Goal: Information Seeking & Learning: Learn about a topic

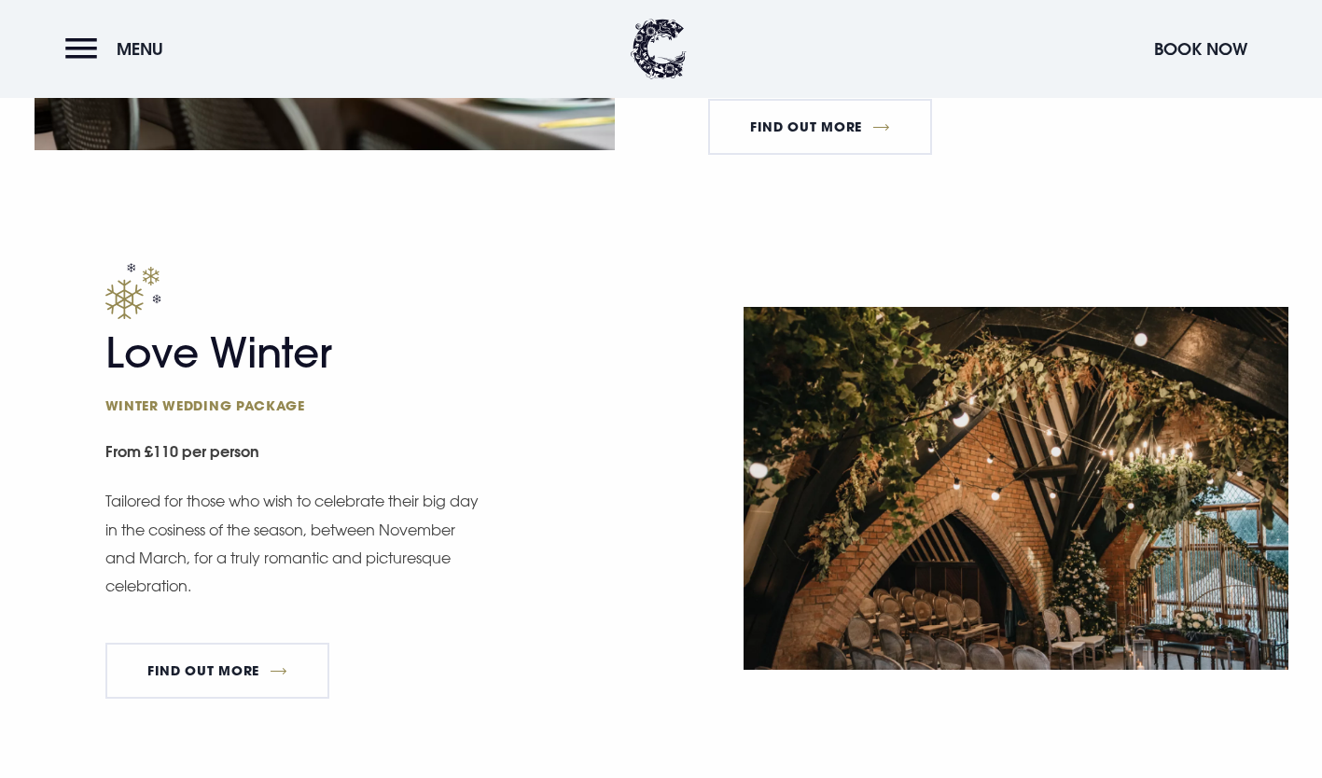
scroll to position [2011, 0]
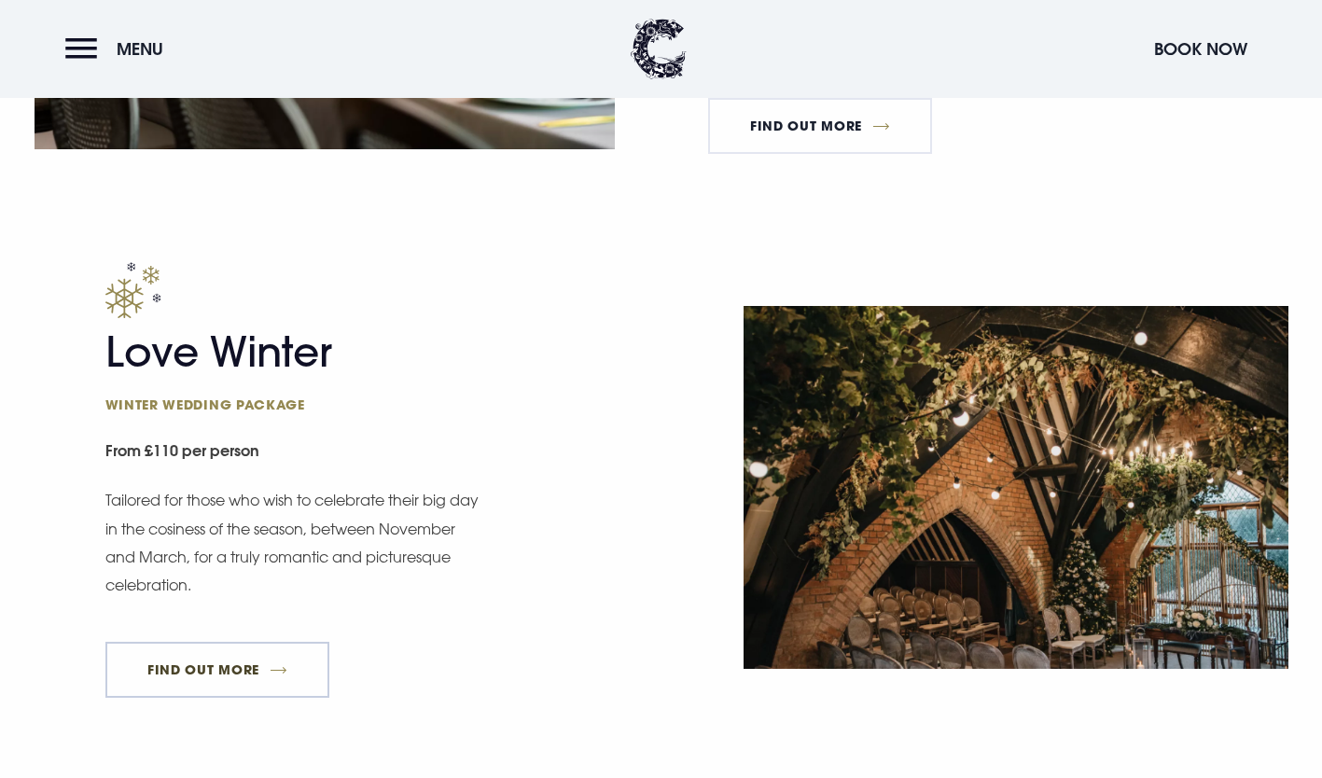
click at [243, 668] on link "FIND OUT MORE" at bounding box center [217, 670] width 225 height 56
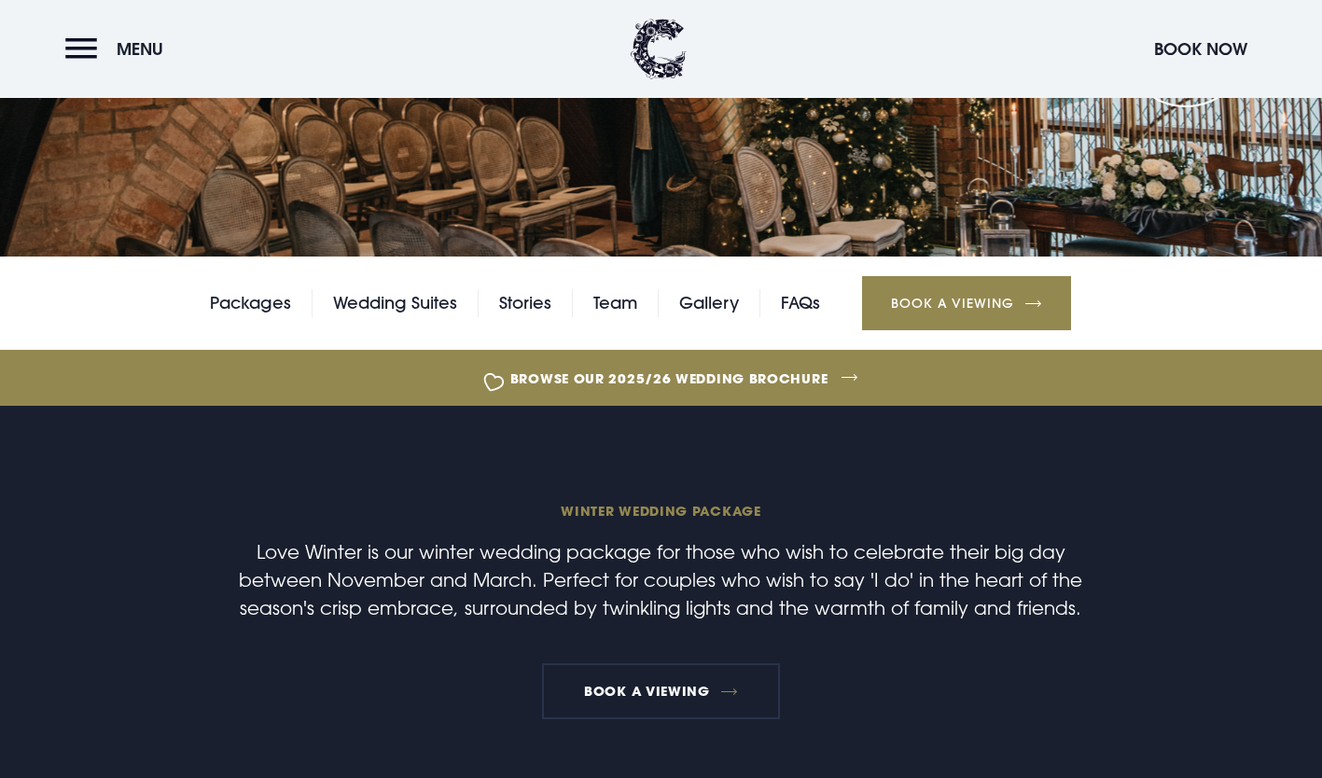
scroll to position [304, 0]
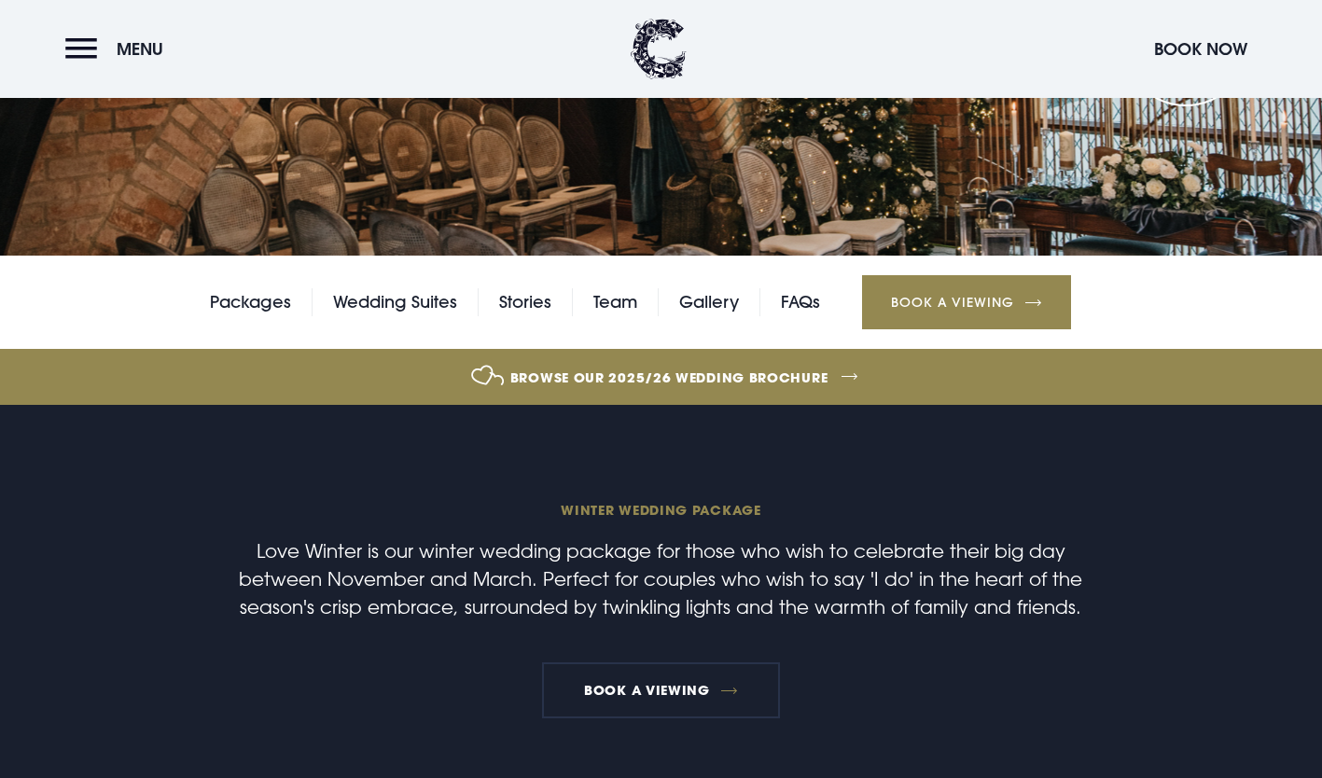
click at [751, 374] on link "Browse our 2025/26 wedding brochure" at bounding box center [669, 377] width 2963 height 70
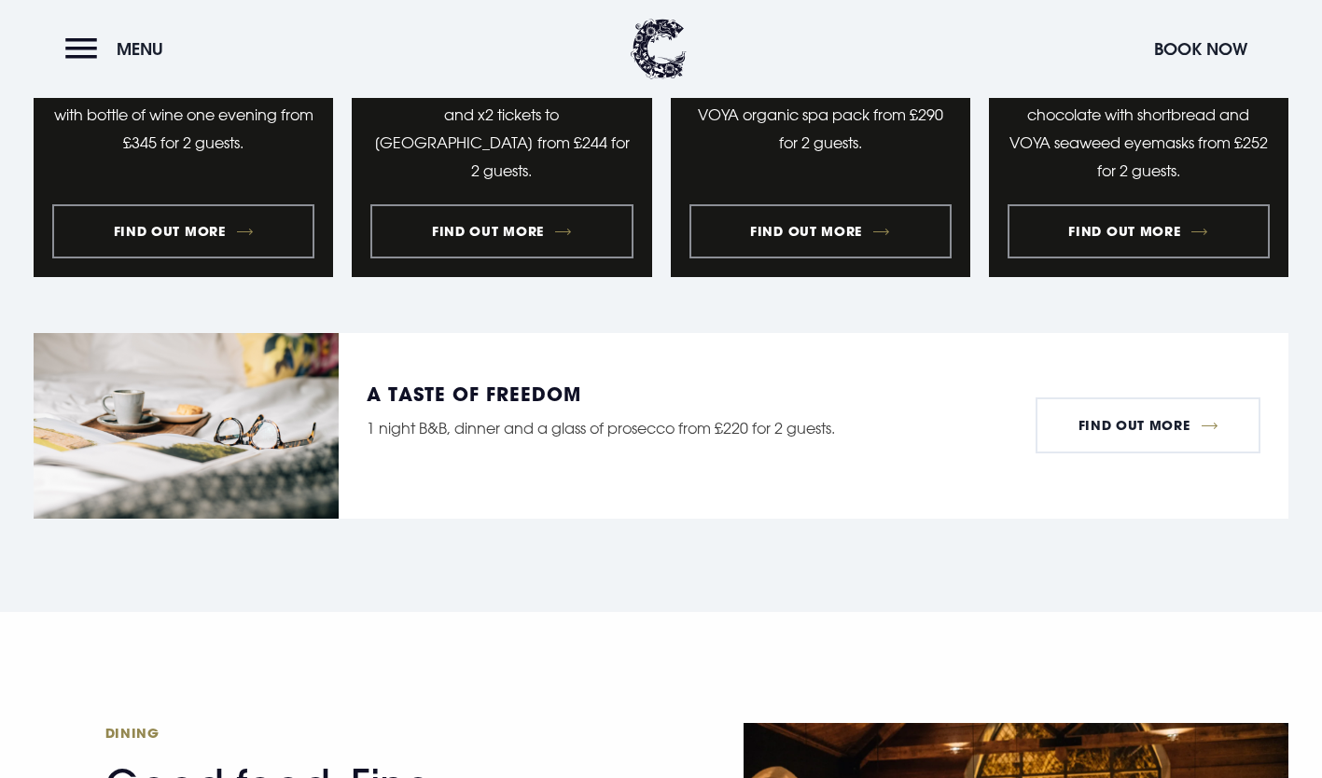
scroll to position [2296, 0]
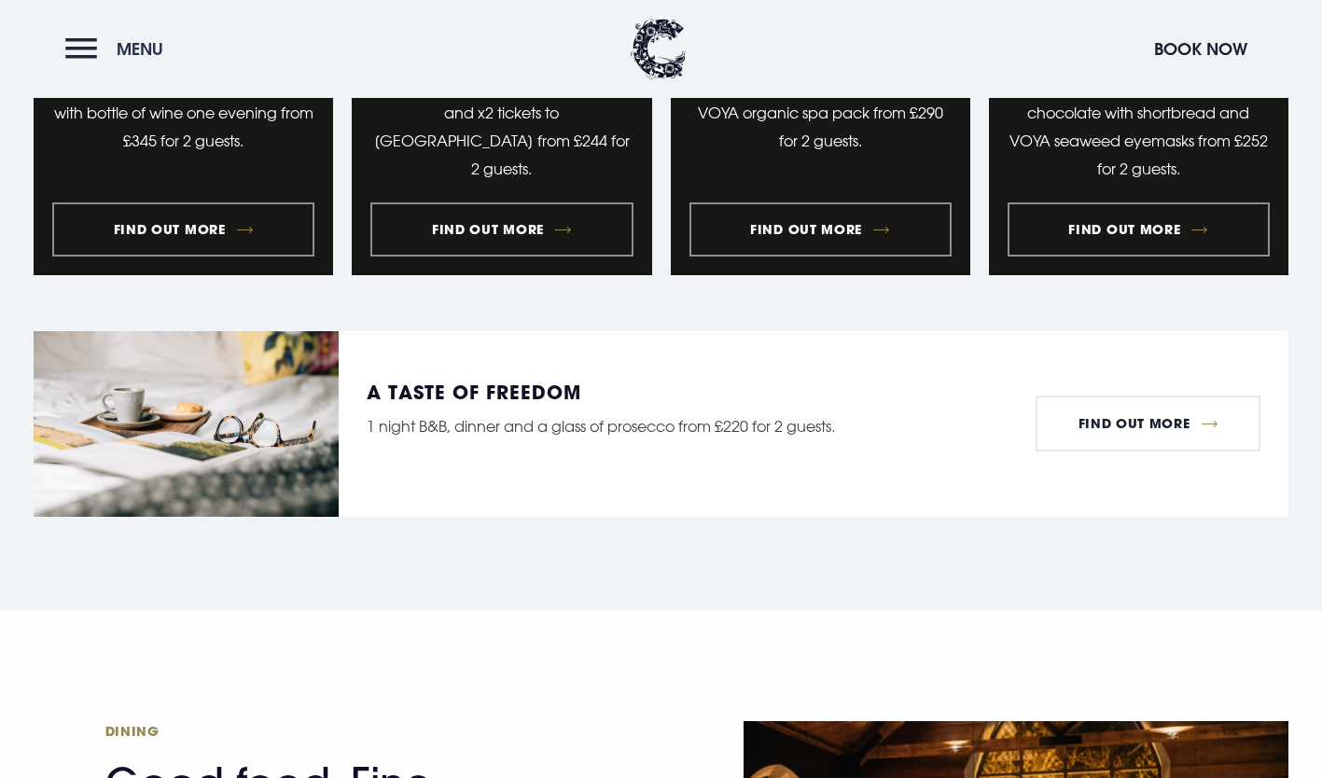
click at [76, 39] on button "Menu" at bounding box center [118, 49] width 107 height 40
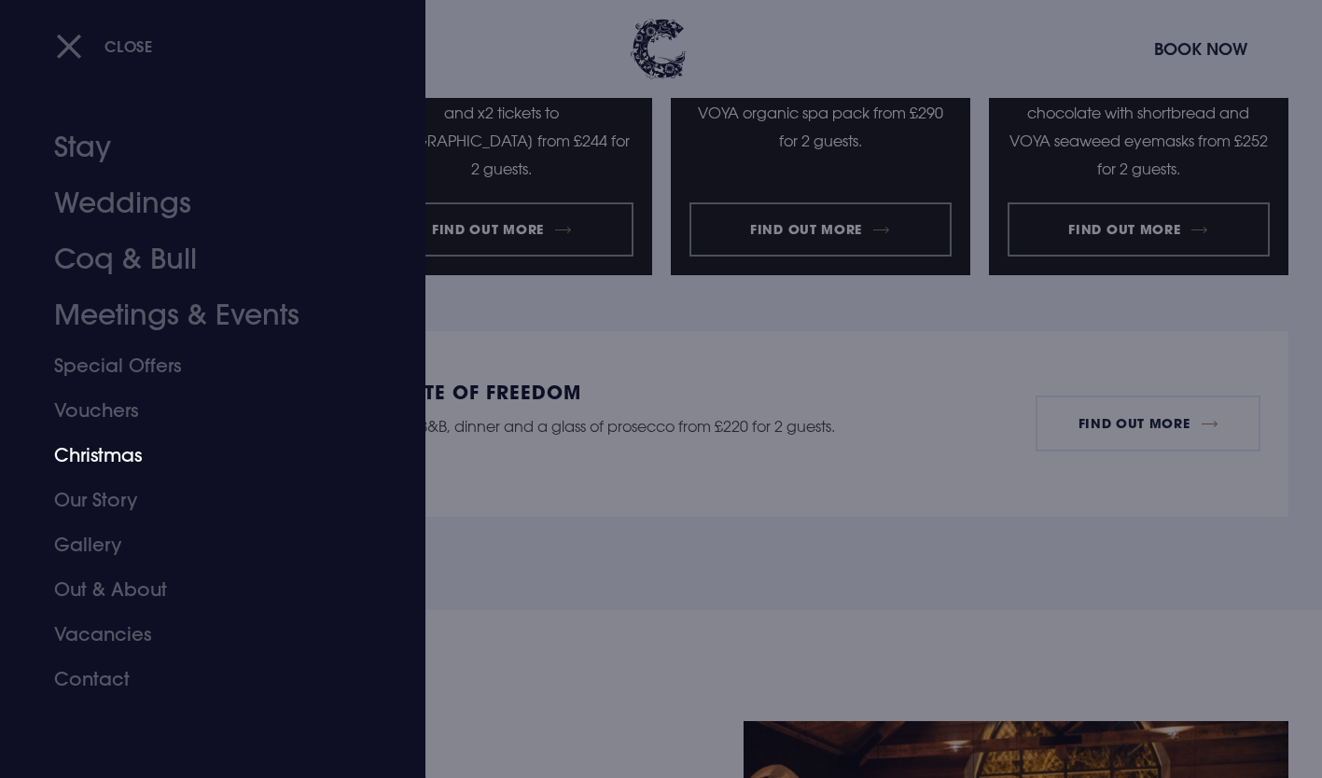
click at [119, 452] on link "Christmas" at bounding box center [201, 455] width 295 height 45
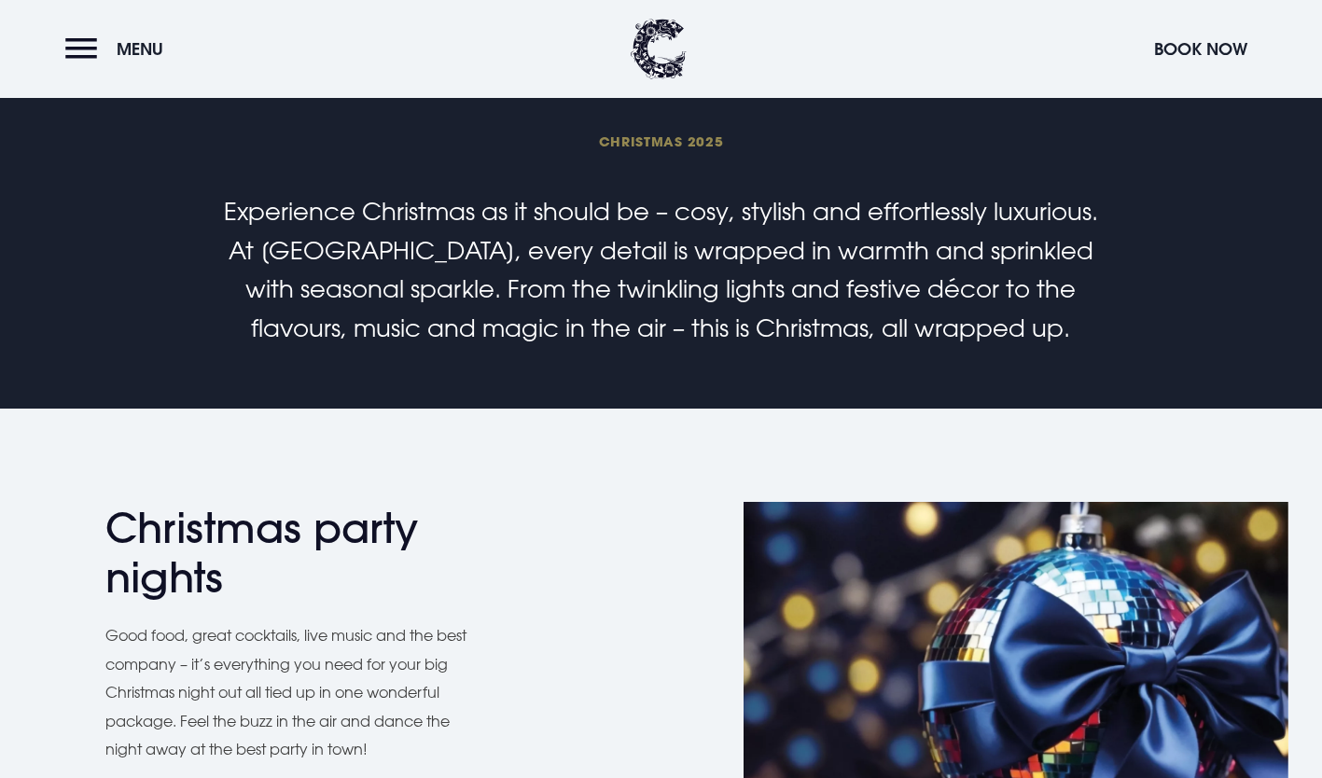
scroll to position [508, 0]
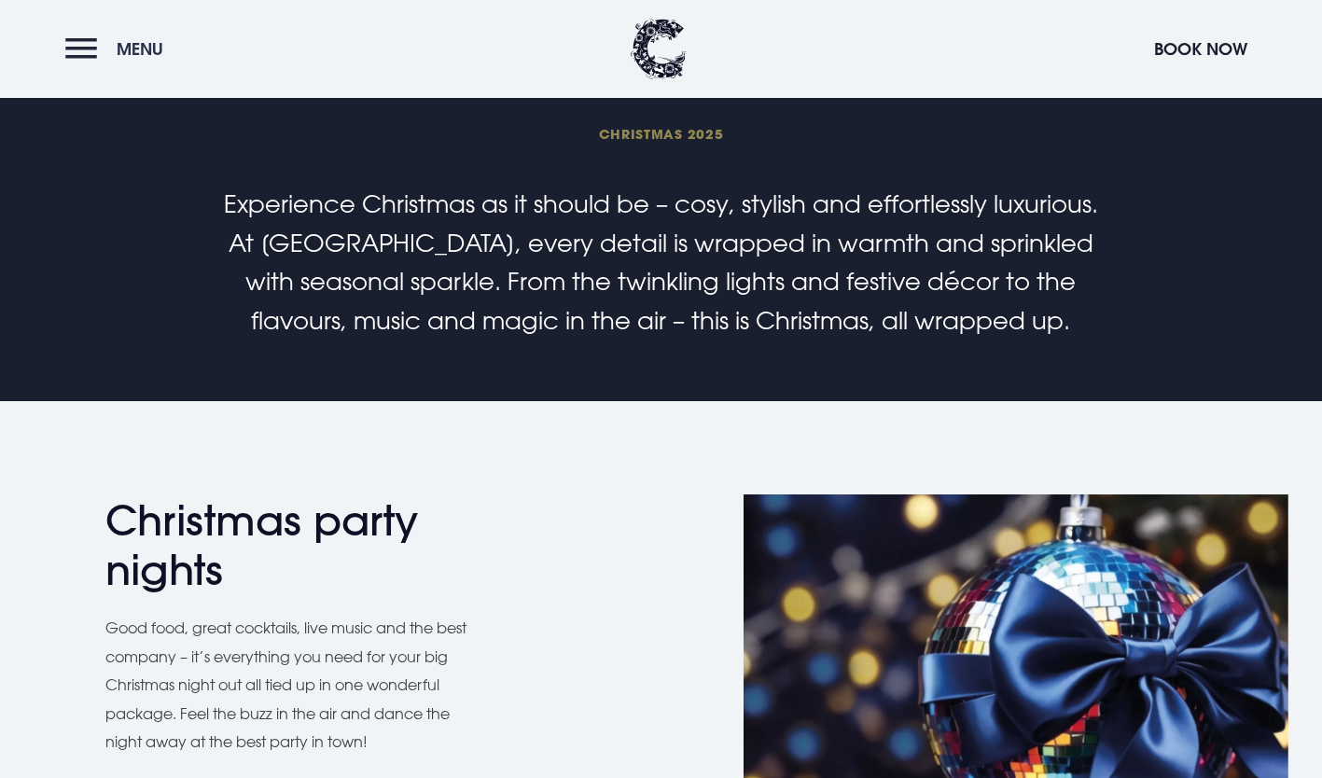
click at [78, 59] on button "Menu" at bounding box center [118, 49] width 107 height 40
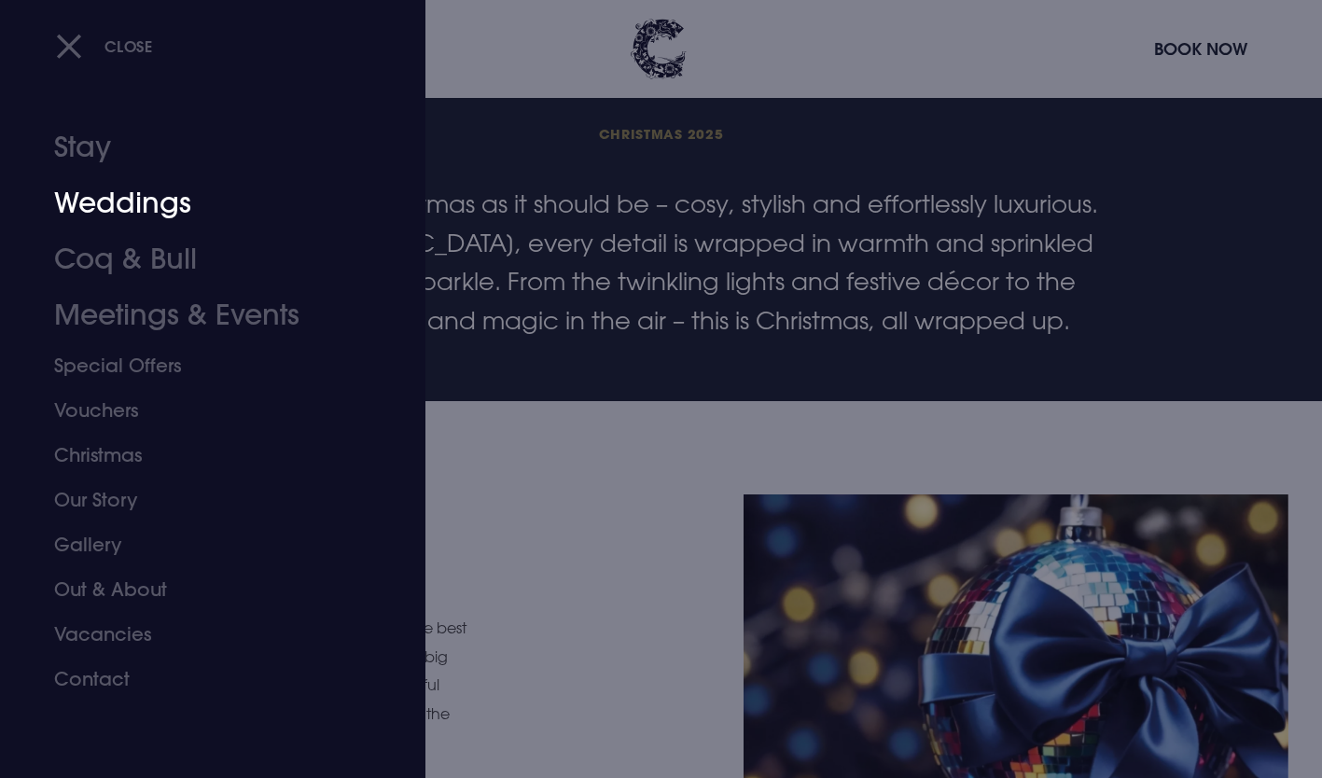
click at [119, 202] on link "Weddings" at bounding box center [201, 203] width 295 height 56
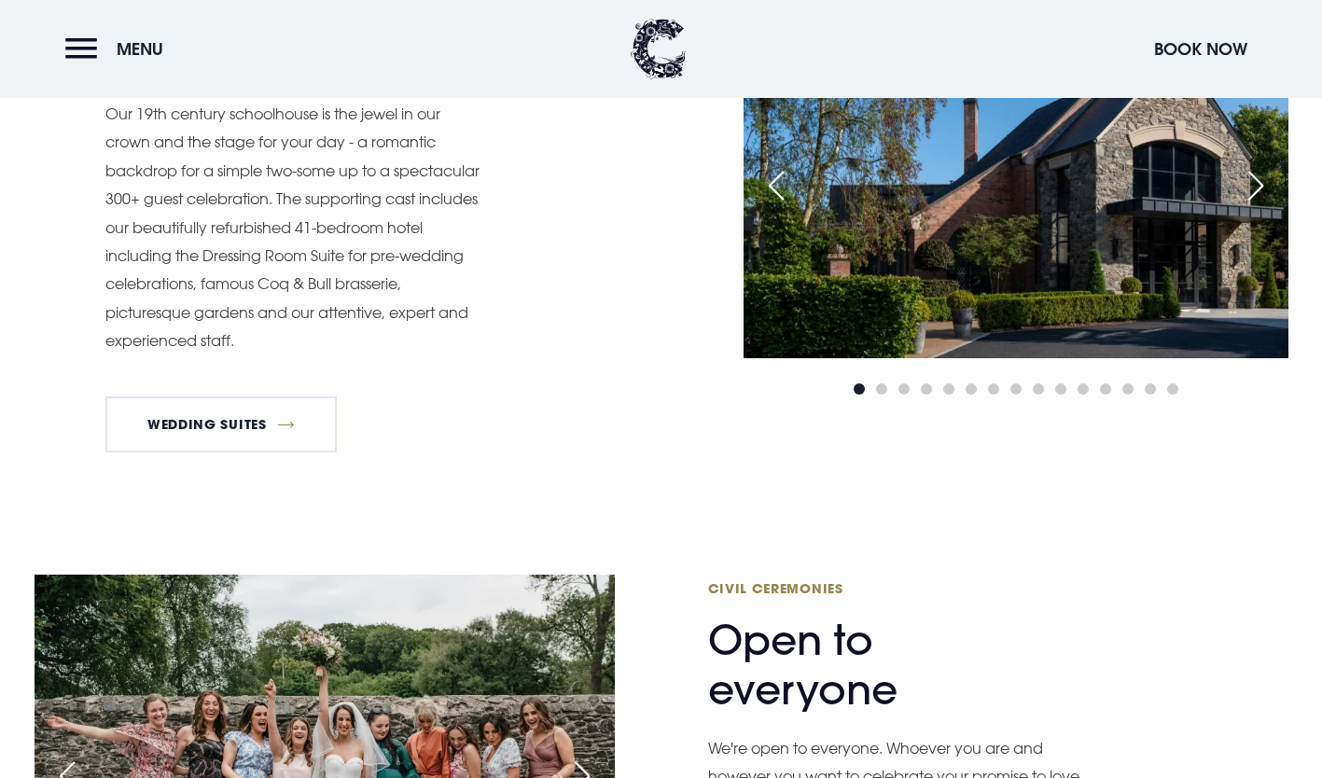
scroll to position [1573, 0]
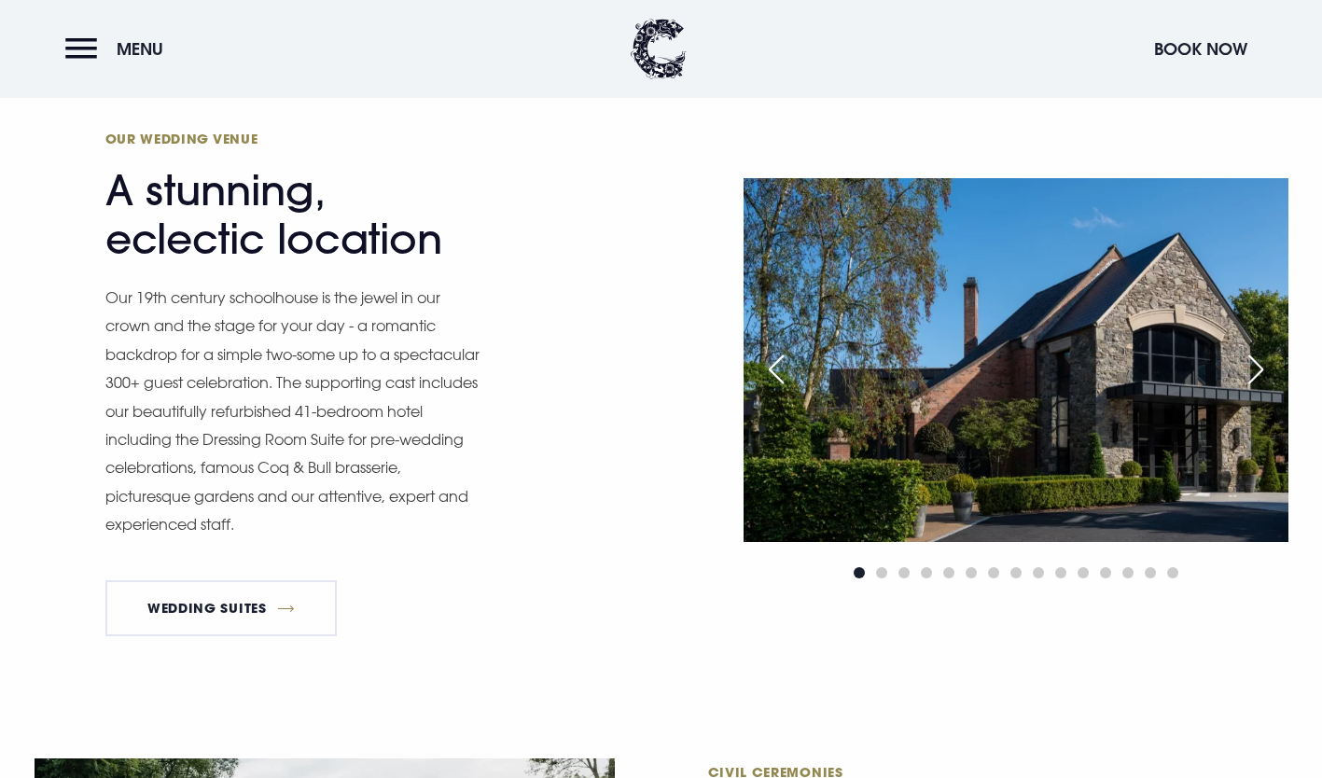
click at [1255, 375] on div "Next slide" at bounding box center [1256, 369] width 47 height 41
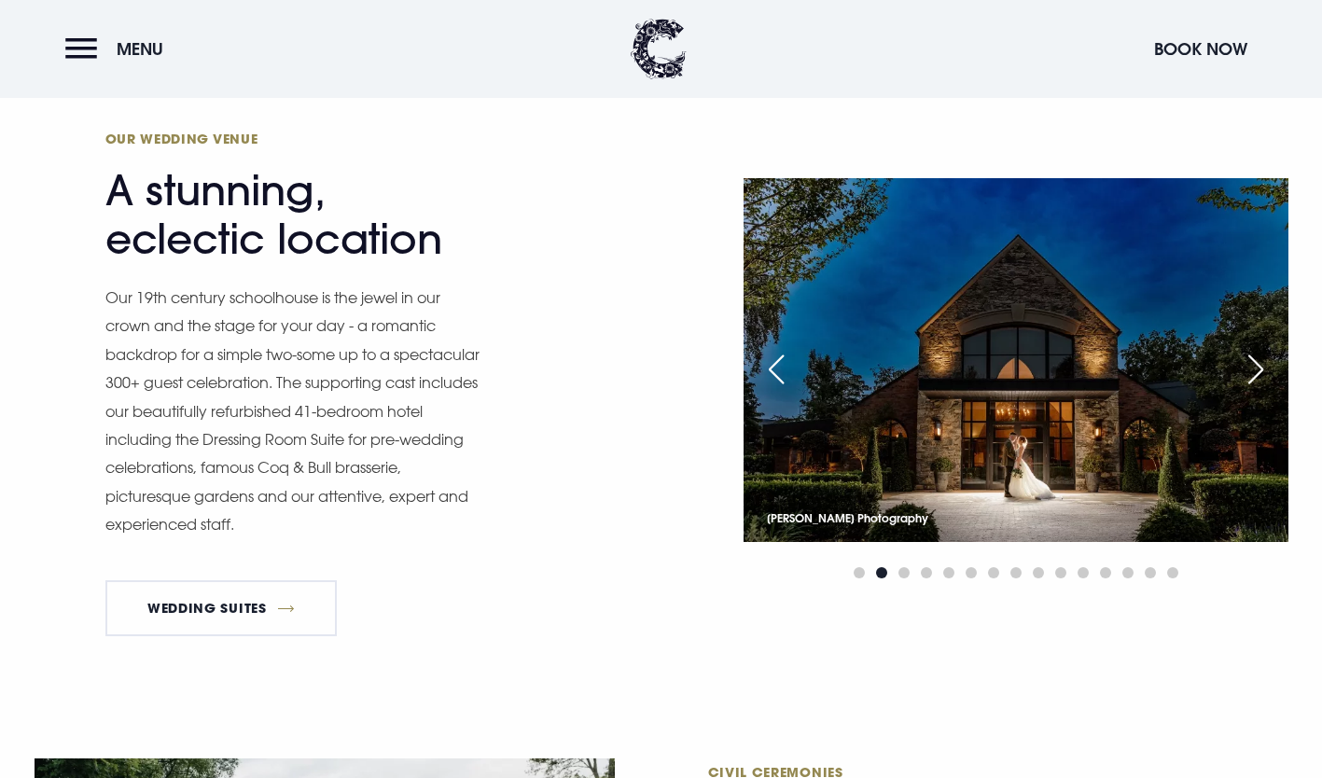
click at [1255, 375] on div "Next slide" at bounding box center [1256, 369] width 47 height 41
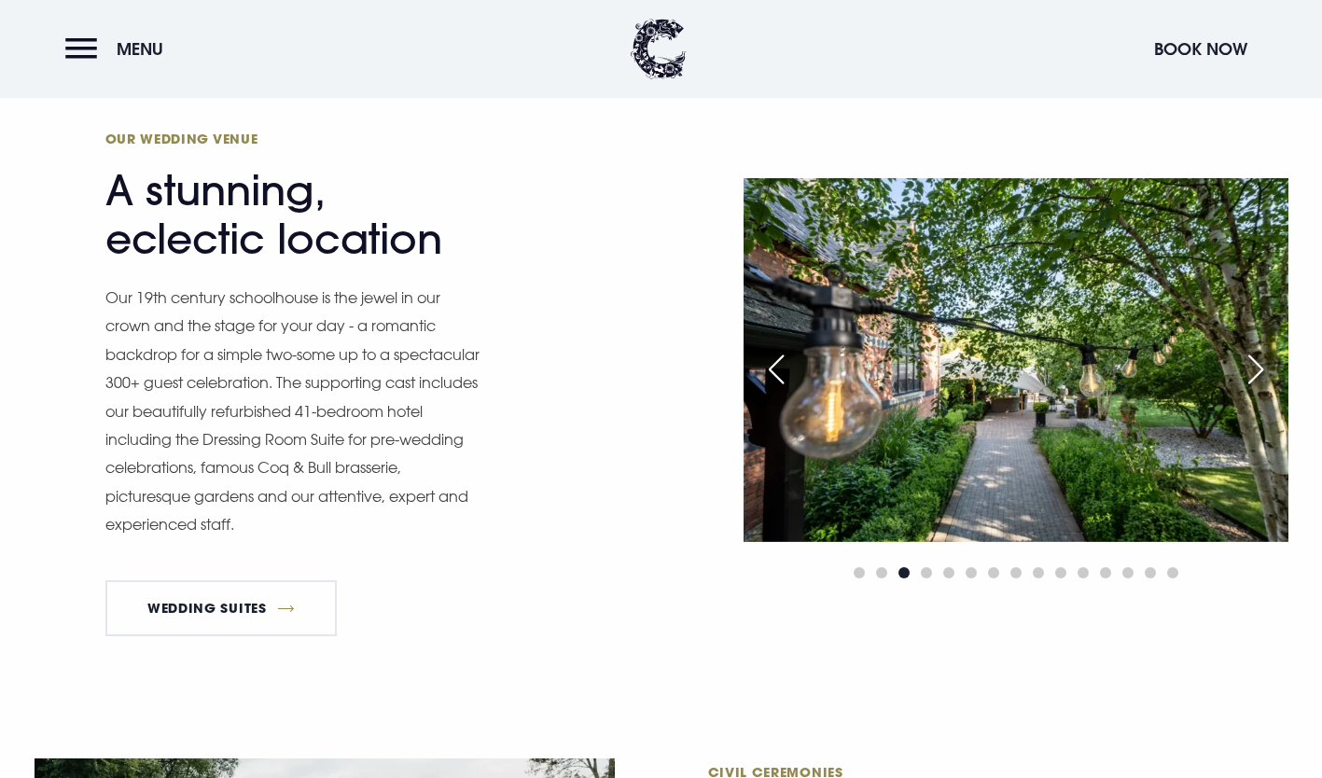
click at [1255, 375] on div "Next slide" at bounding box center [1256, 369] width 47 height 41
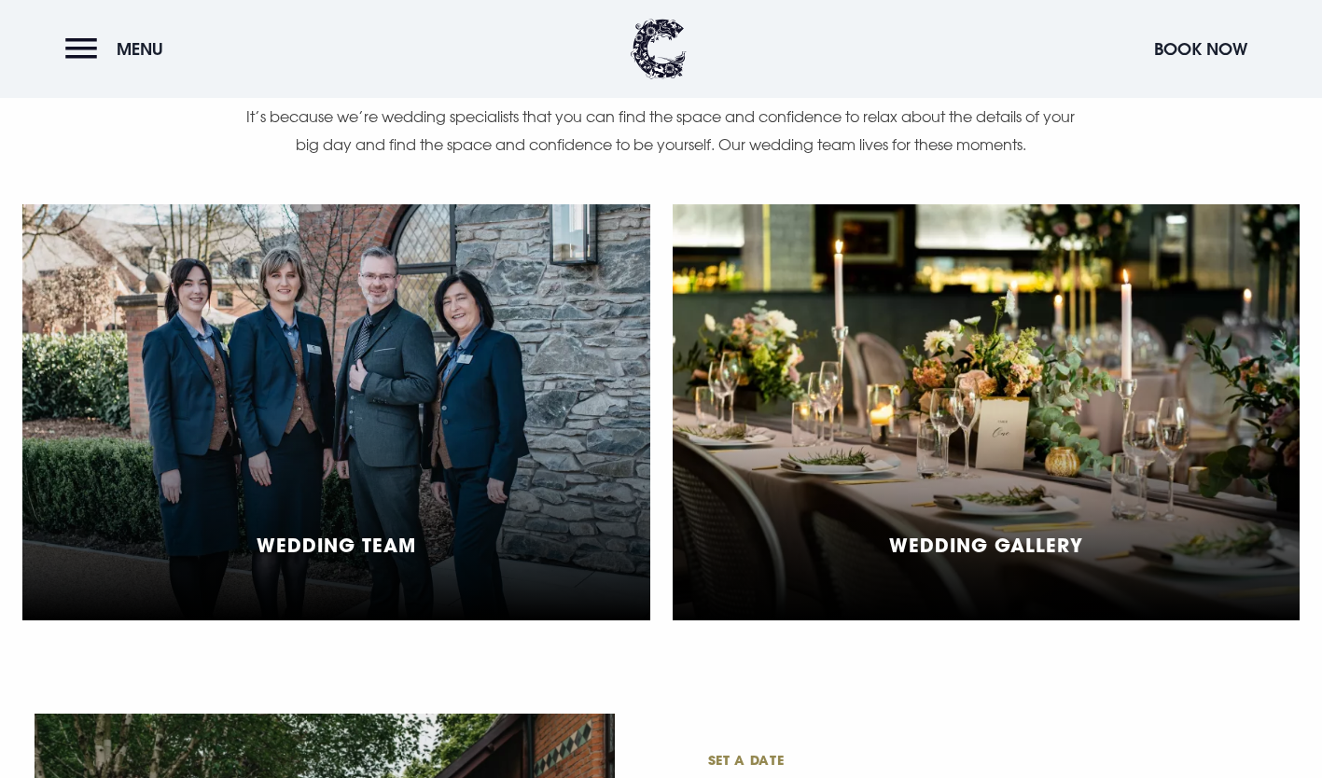
scroll to position [4373, 0]
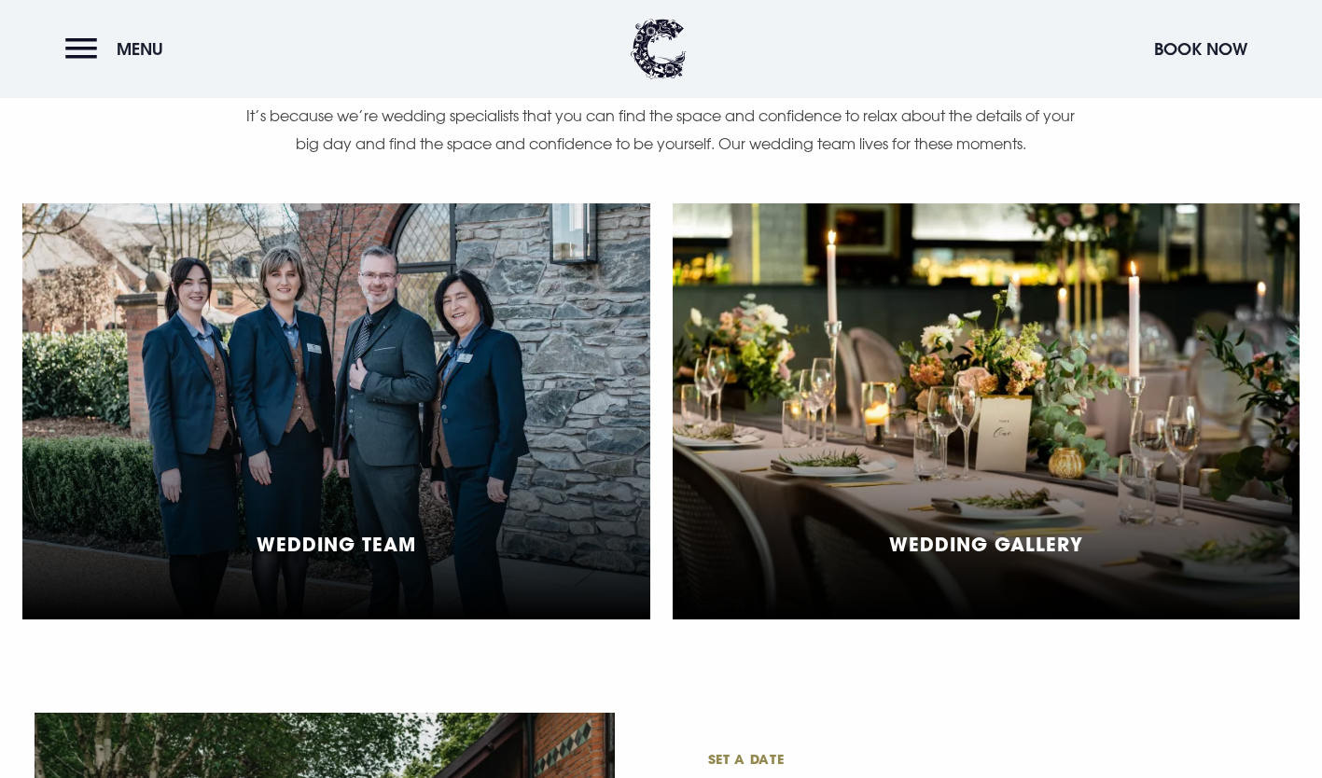
click at [875, 490] on div "Wedding Gallery" at bounding box center [987, 411] width 628 height 416
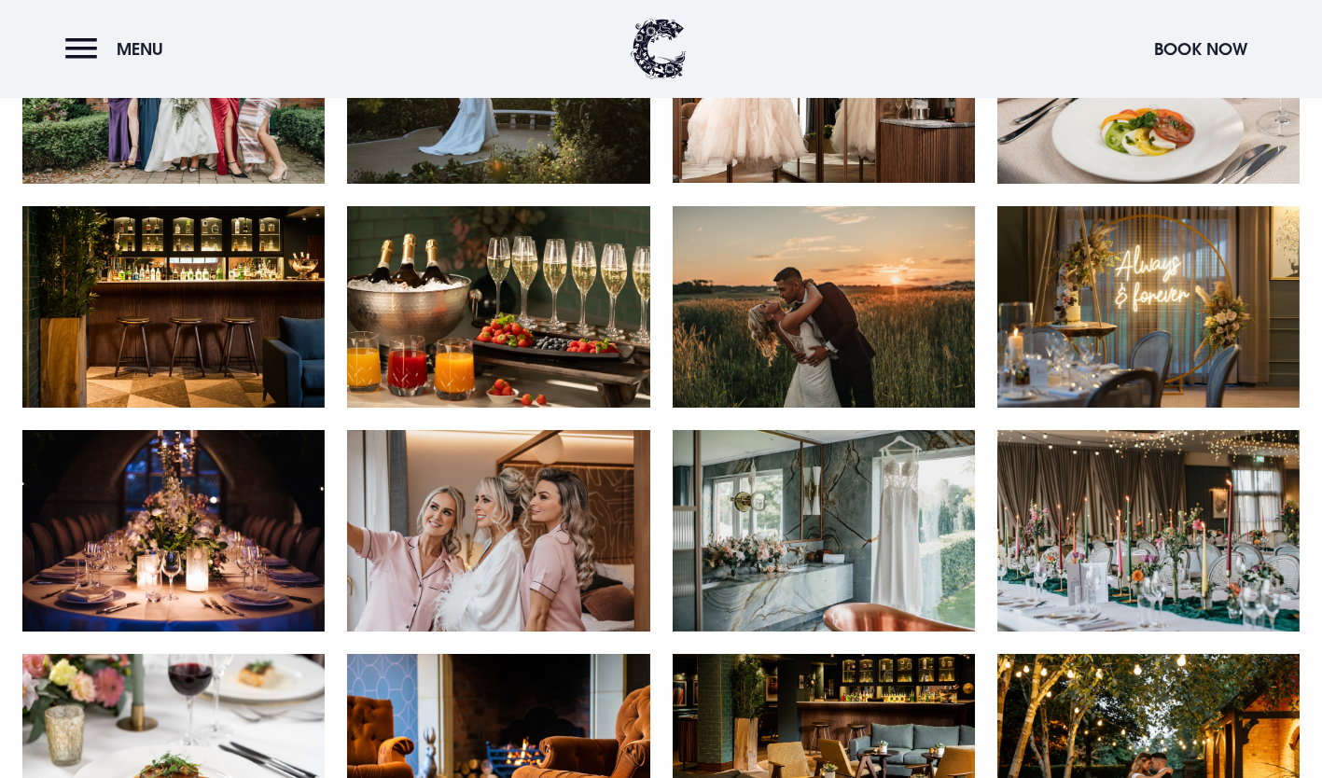
scroll to position [2184, 0]
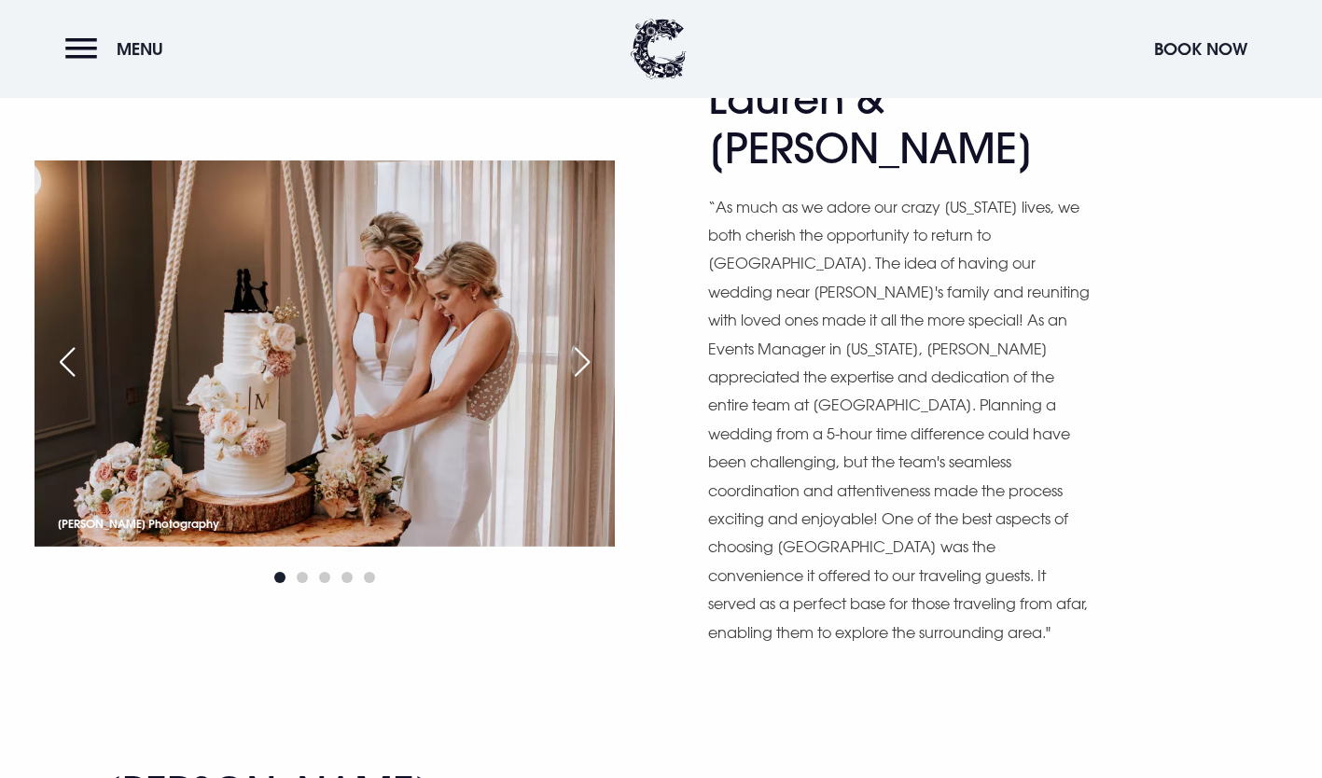
scroll to position [12023, 0]
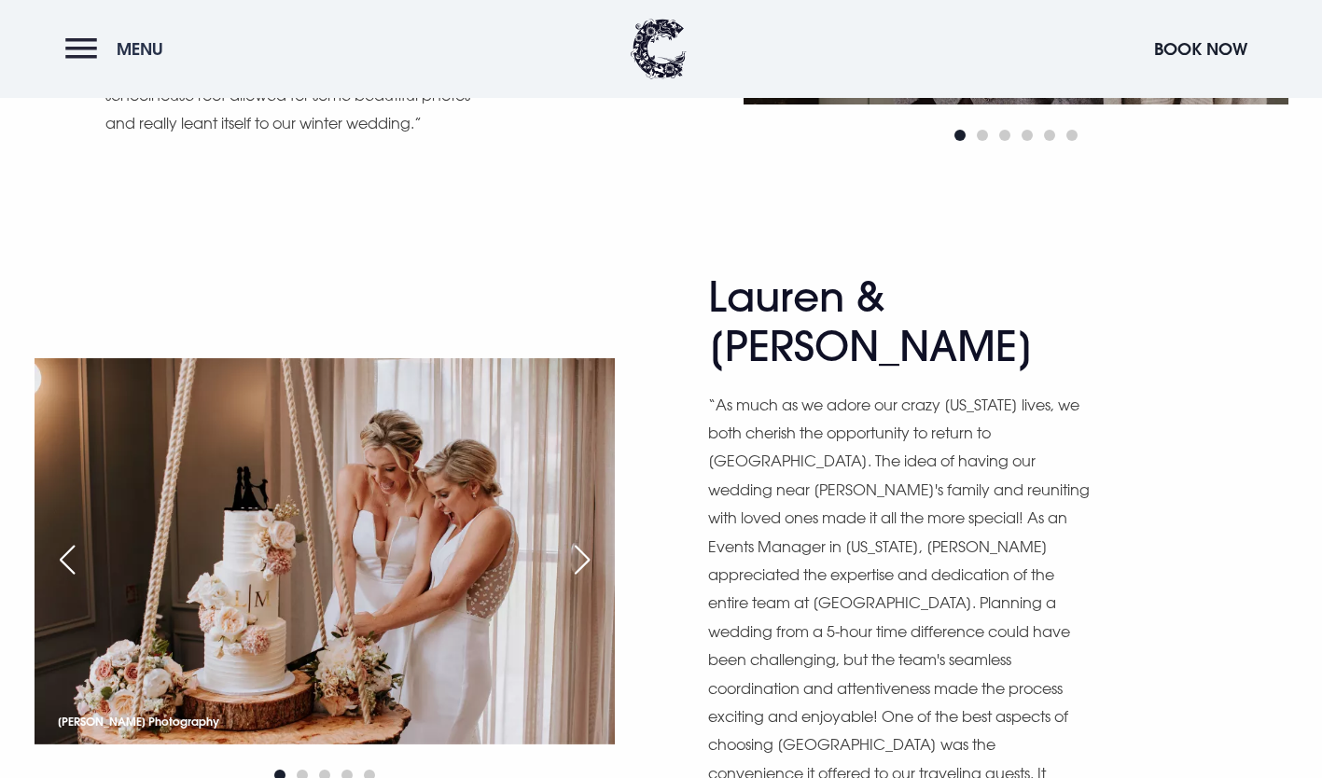
click at [98, 60] on button "Menu" at bounding box center [118, 49] width 107 height 40
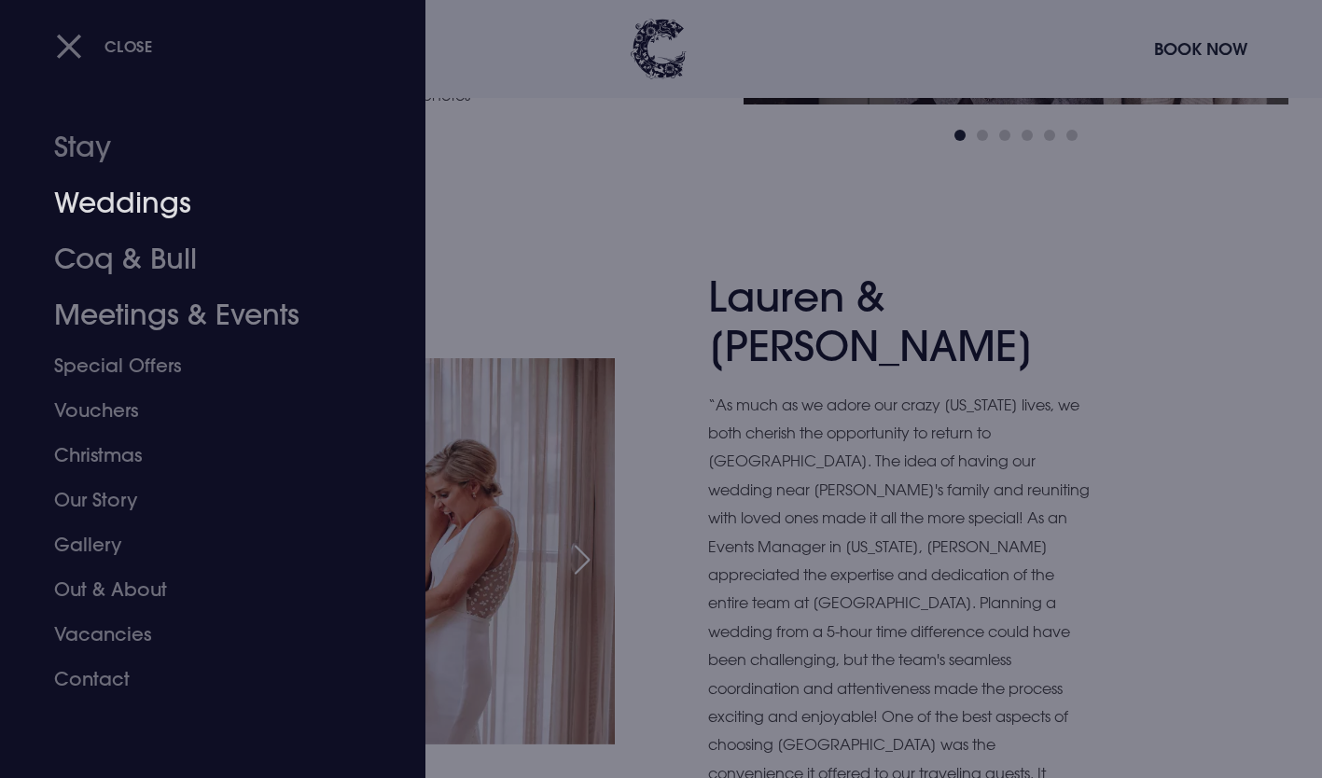
click at [146, 204] on link "Weddings" at bounding box center [201, 203] width 295 height 56
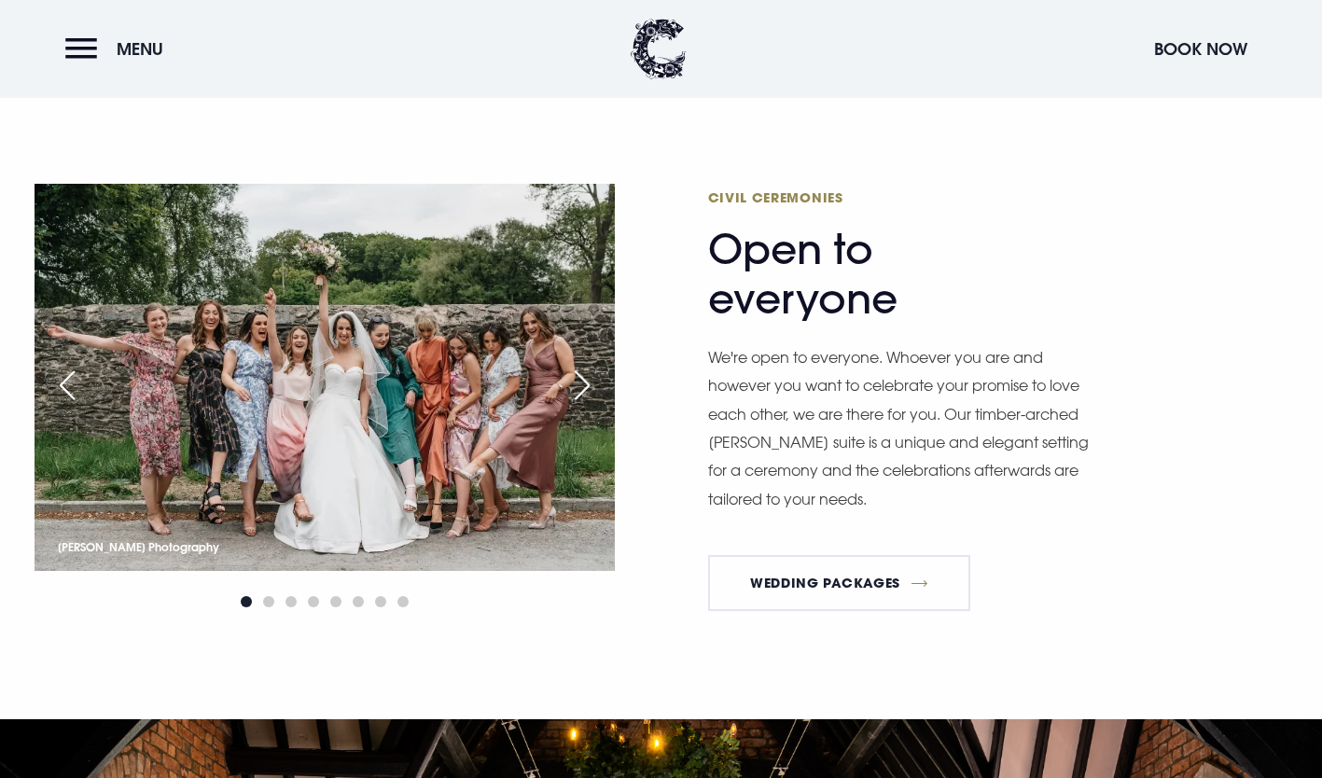
scroll to position [2088, 0]
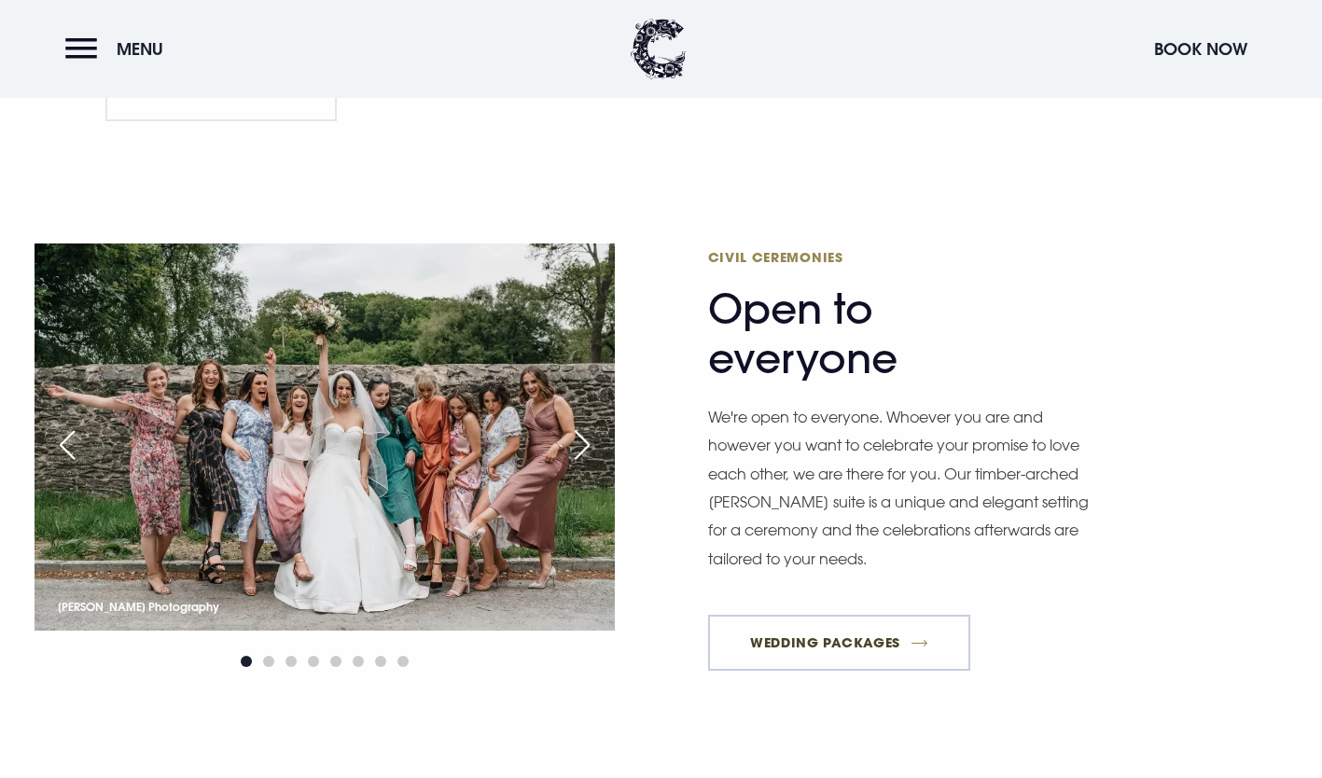
click at [839, 663] on link "Wedding Packages" at bounding box center [839, 643] width 263 height 56
click at [843, 648] on link "Wedding Packages" at bounding box center [839, 643] width 263 height 56
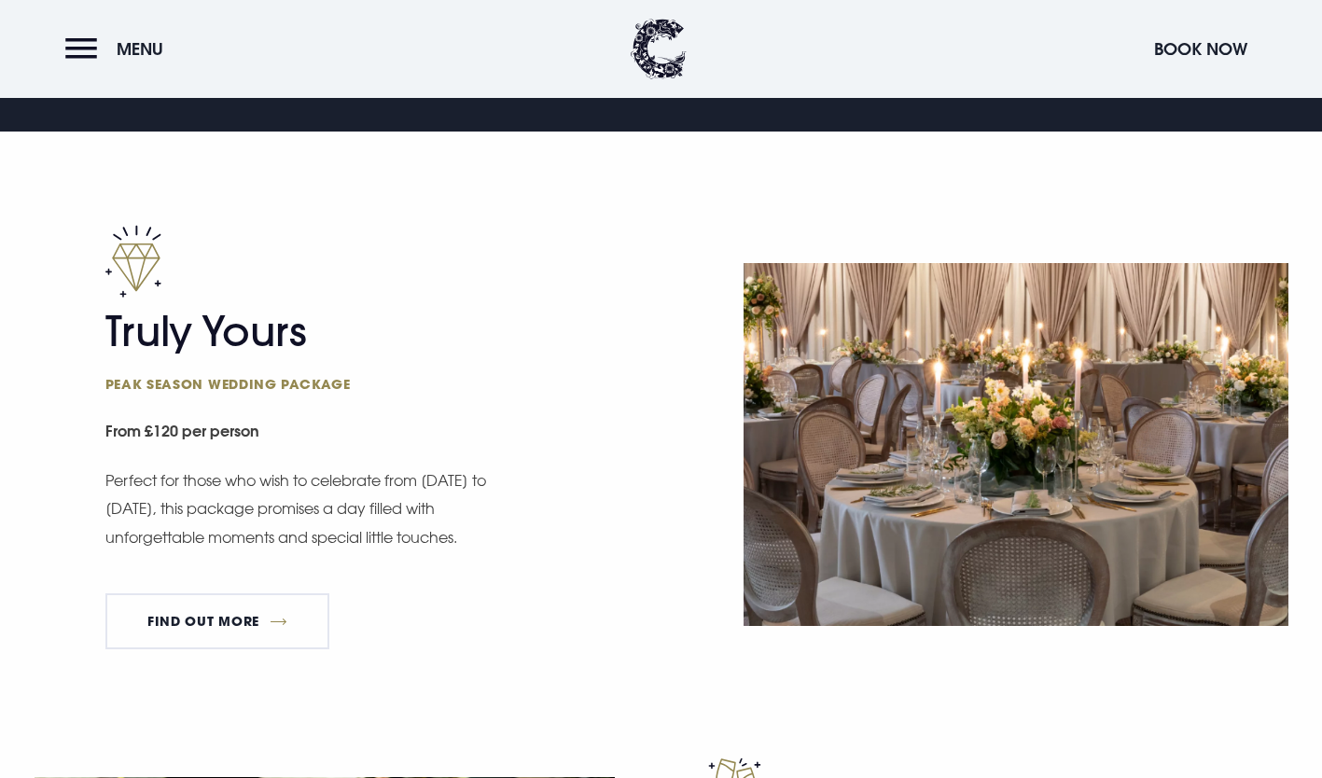
scroll to position [1001, 0]
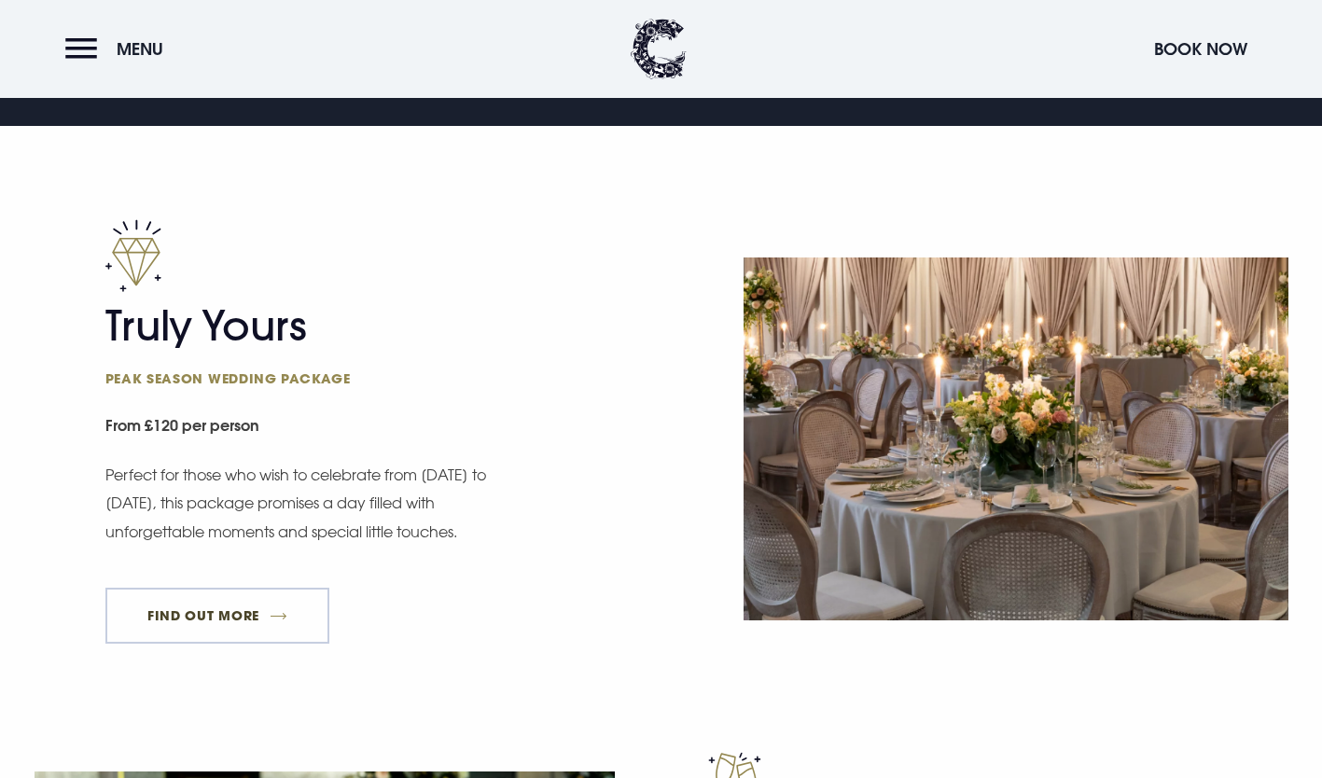
click at [252, 614] on link "FIND OUT MORE" at bounding box center [217, 616] width 225 height 56
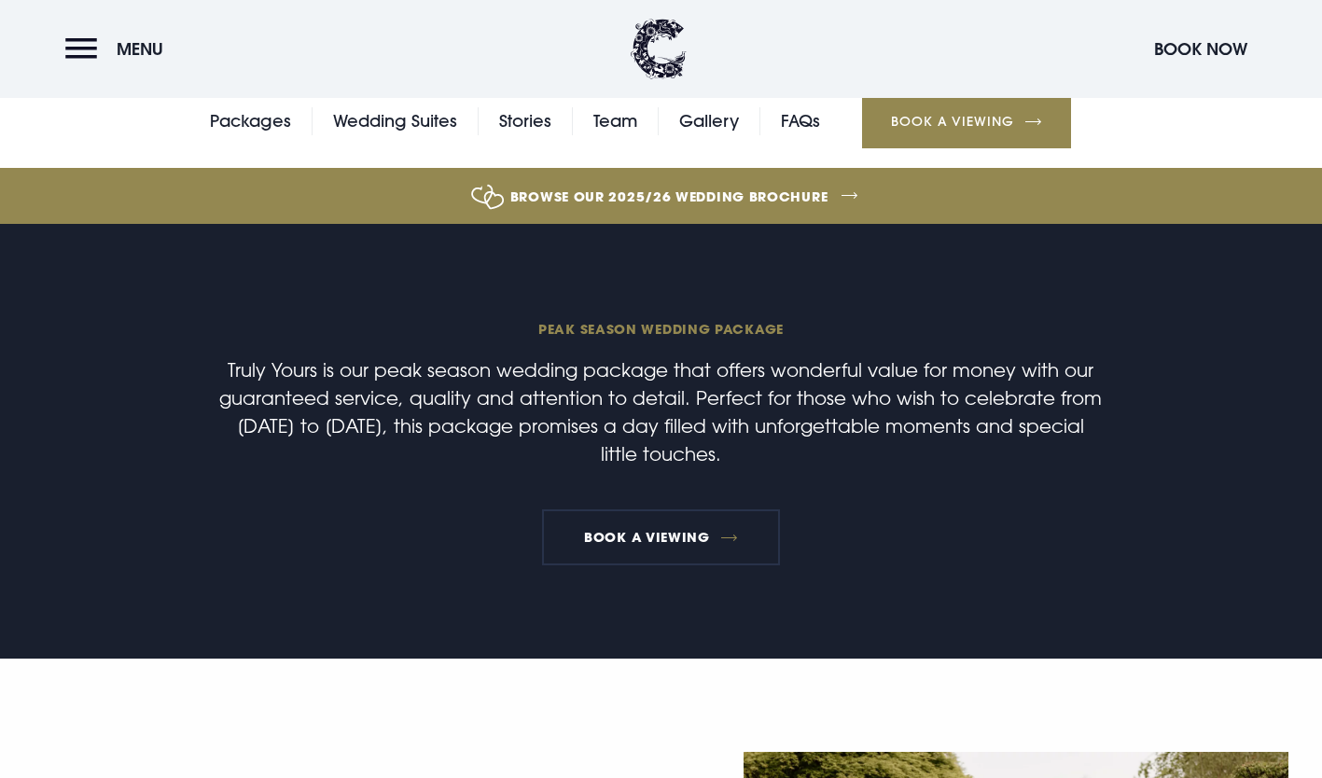
scroll to position [486, 0]
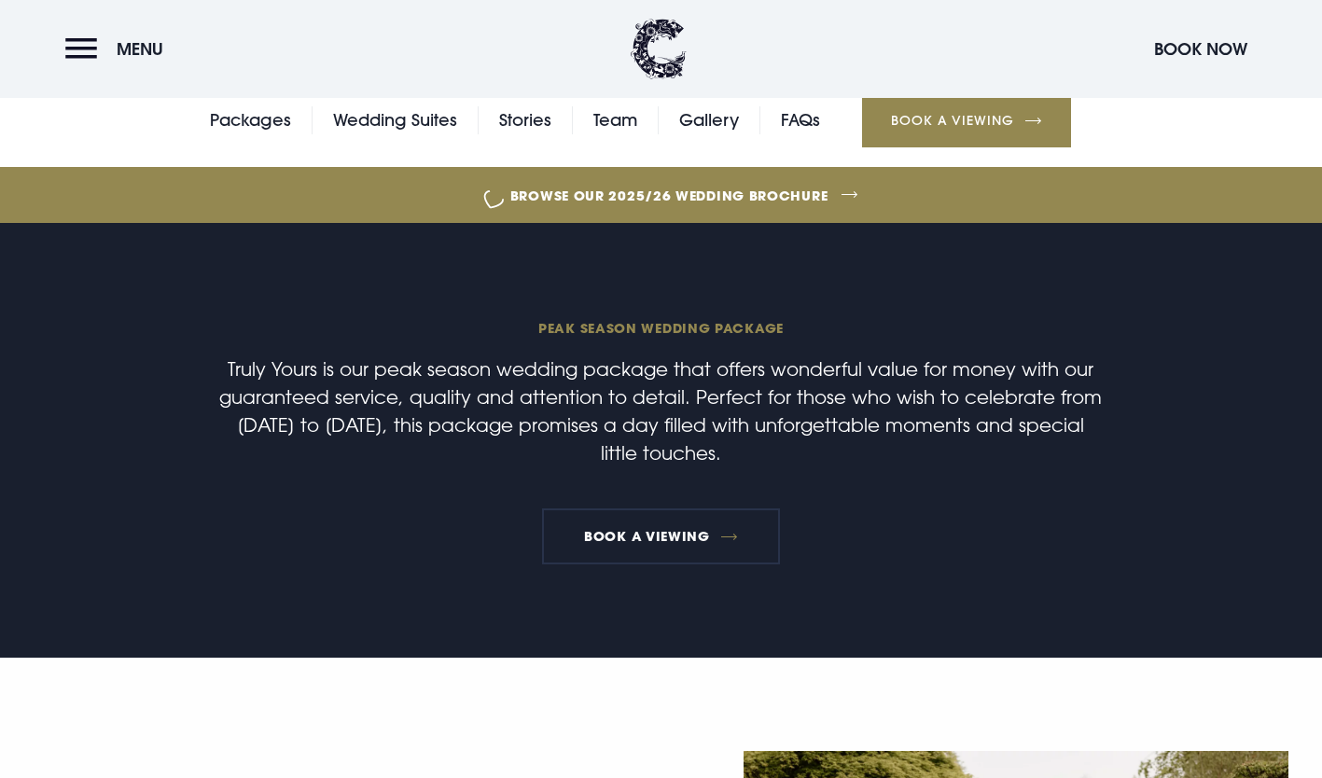
click at [697, 188] on link "Browse our 2025/26 wedding brochure" at bounding box center [669, 195] width 2963 height 70
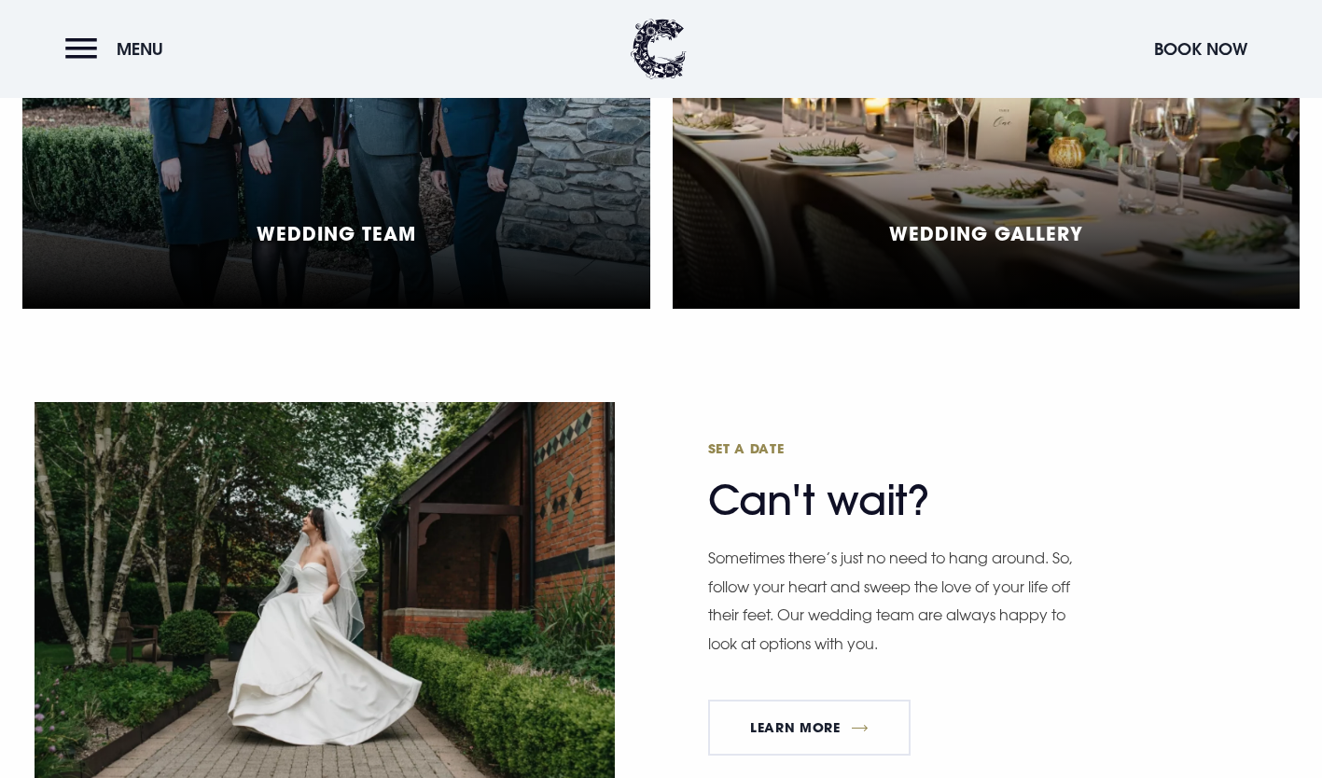
scroll to position [4684, 0]
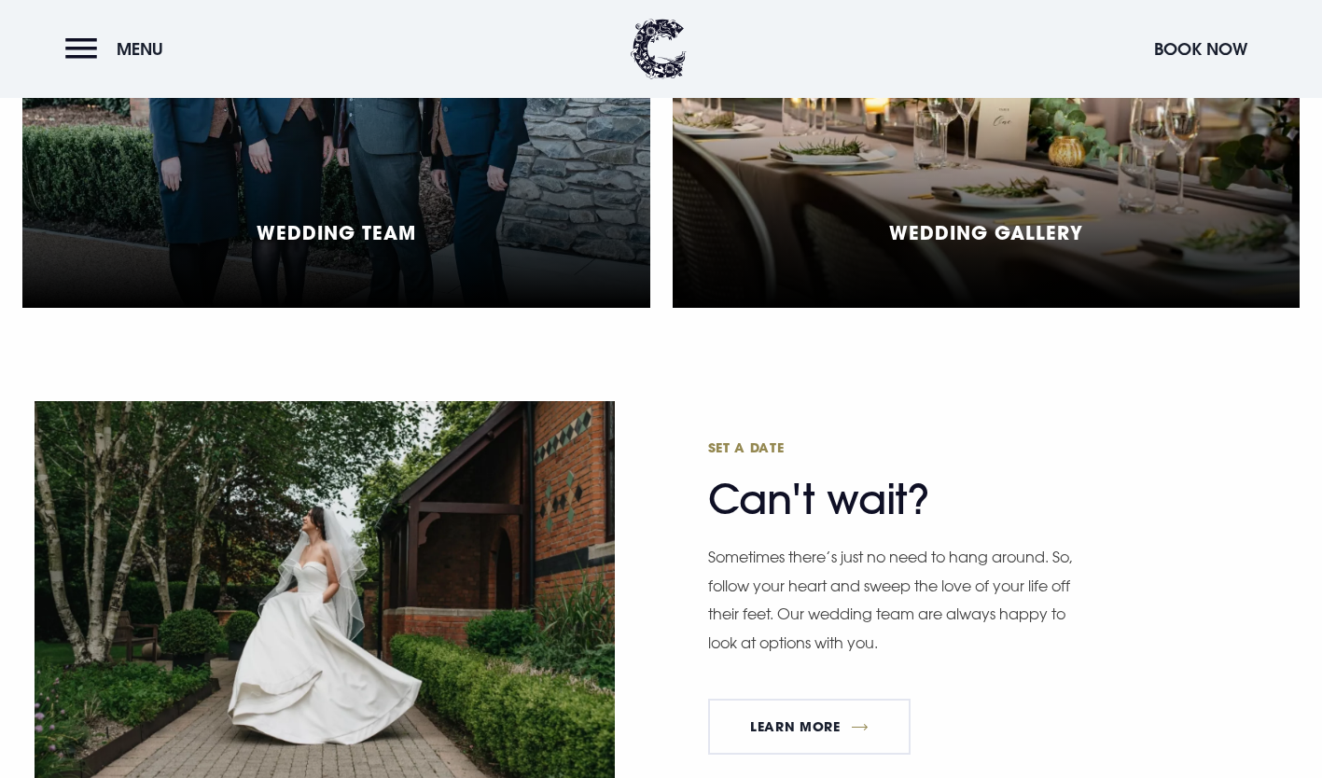
click at [830, 191] on div "Wedding Gallery" at bounding box center [987, 100] width 628 height 416
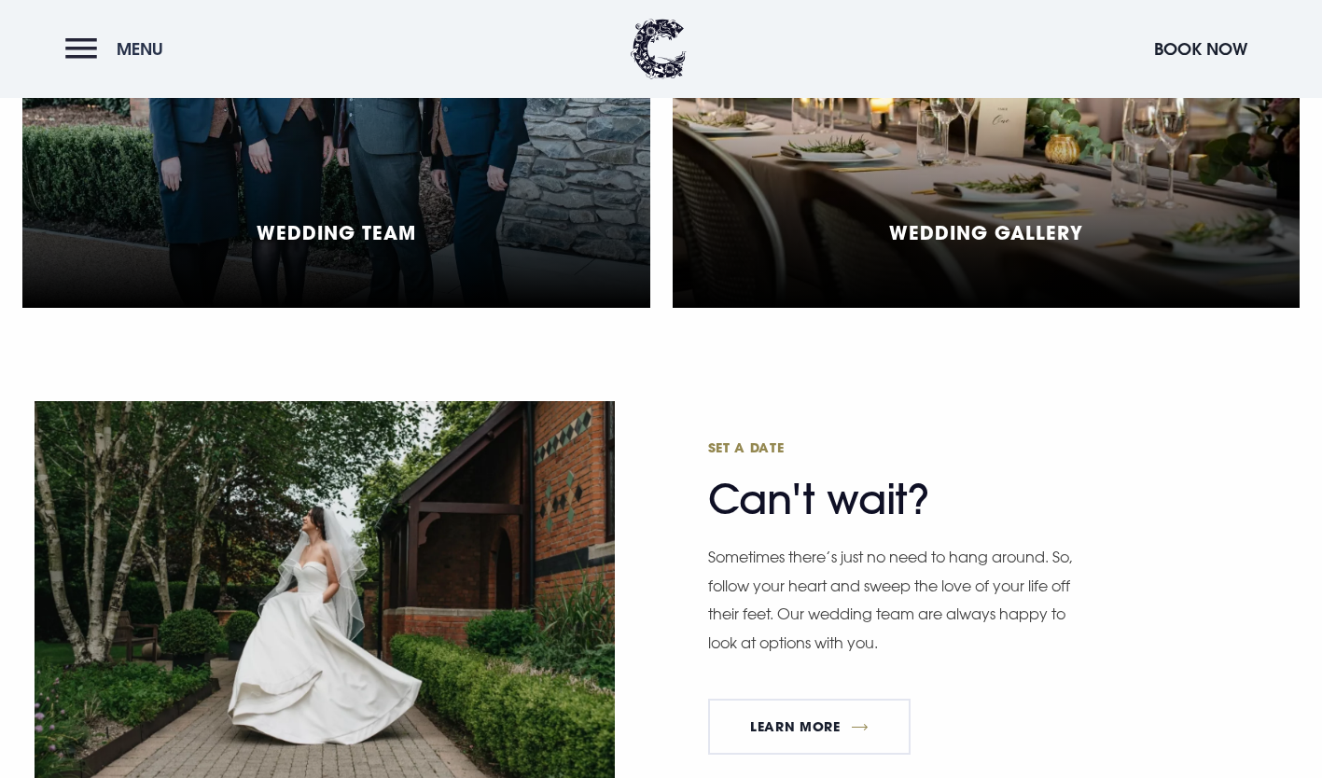
click at [120, 49] on span "Menu" at bounding box center [140, 48] width 47 height 21
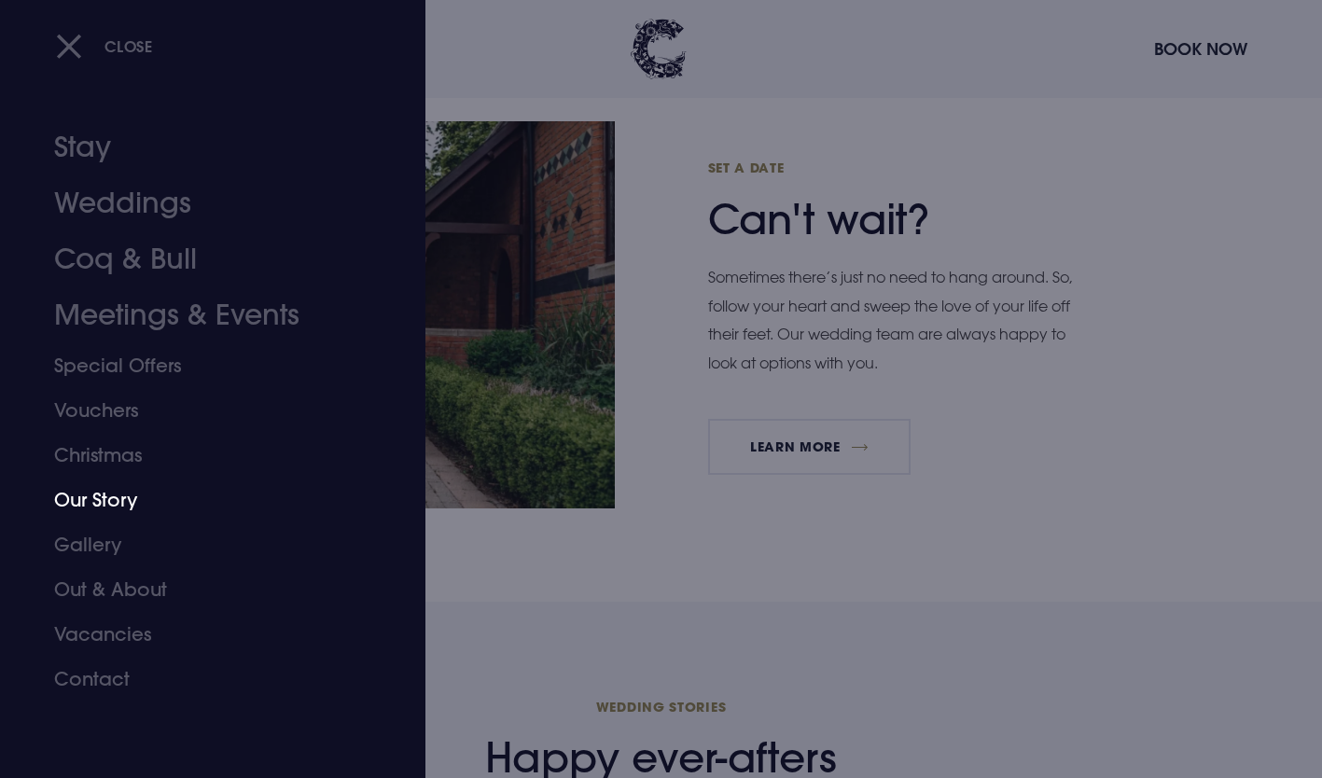
scroll to position [4969, 0]
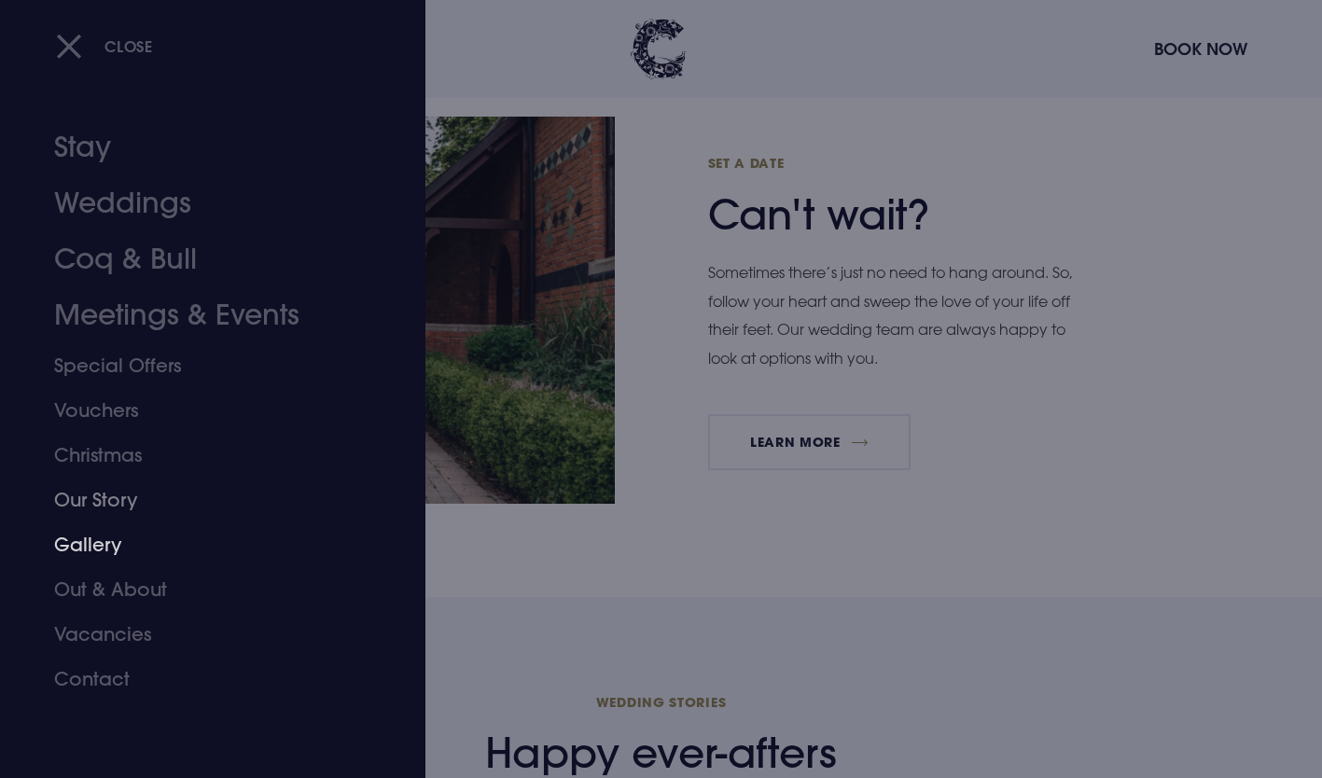
click at [95, 553] on link "Gallery" at bounding box center [201, 545] width 295 height 45
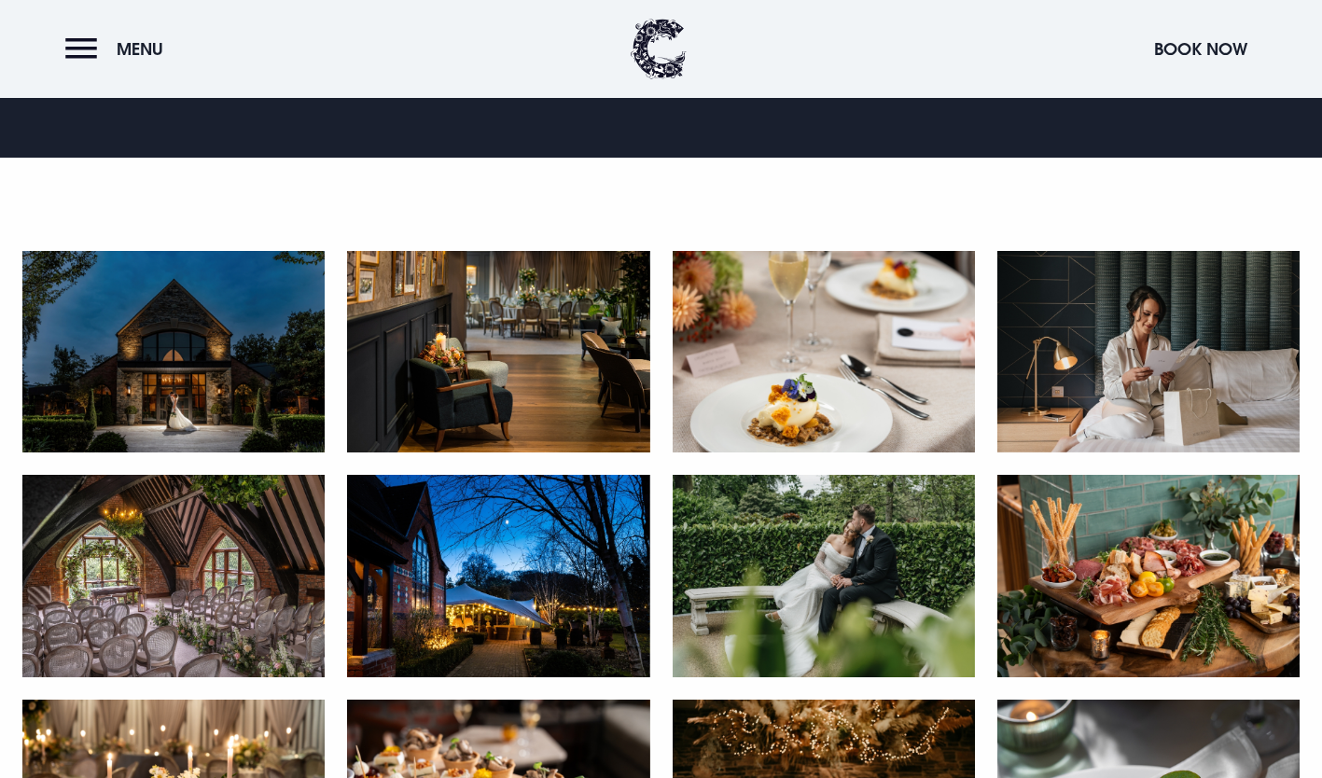
scroll to position [816, 0]
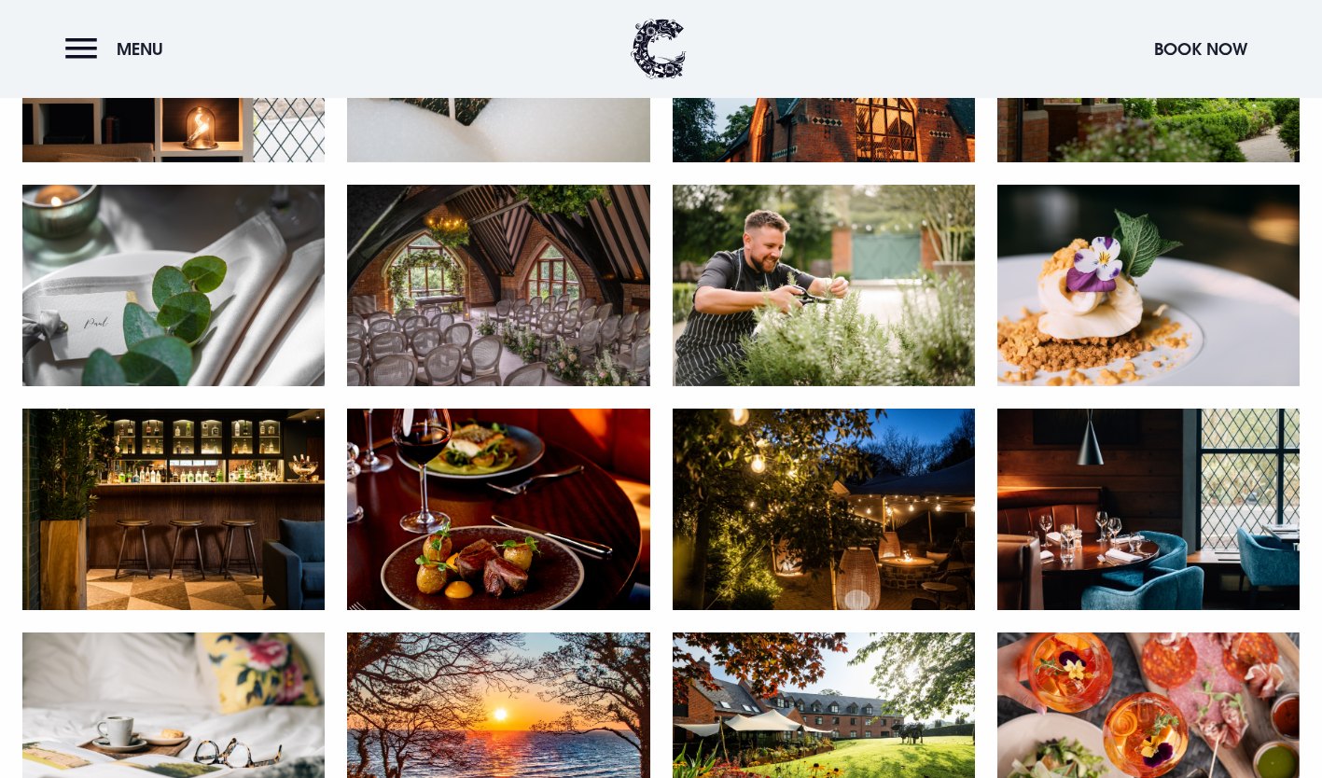
scroll to position [1180, 0]
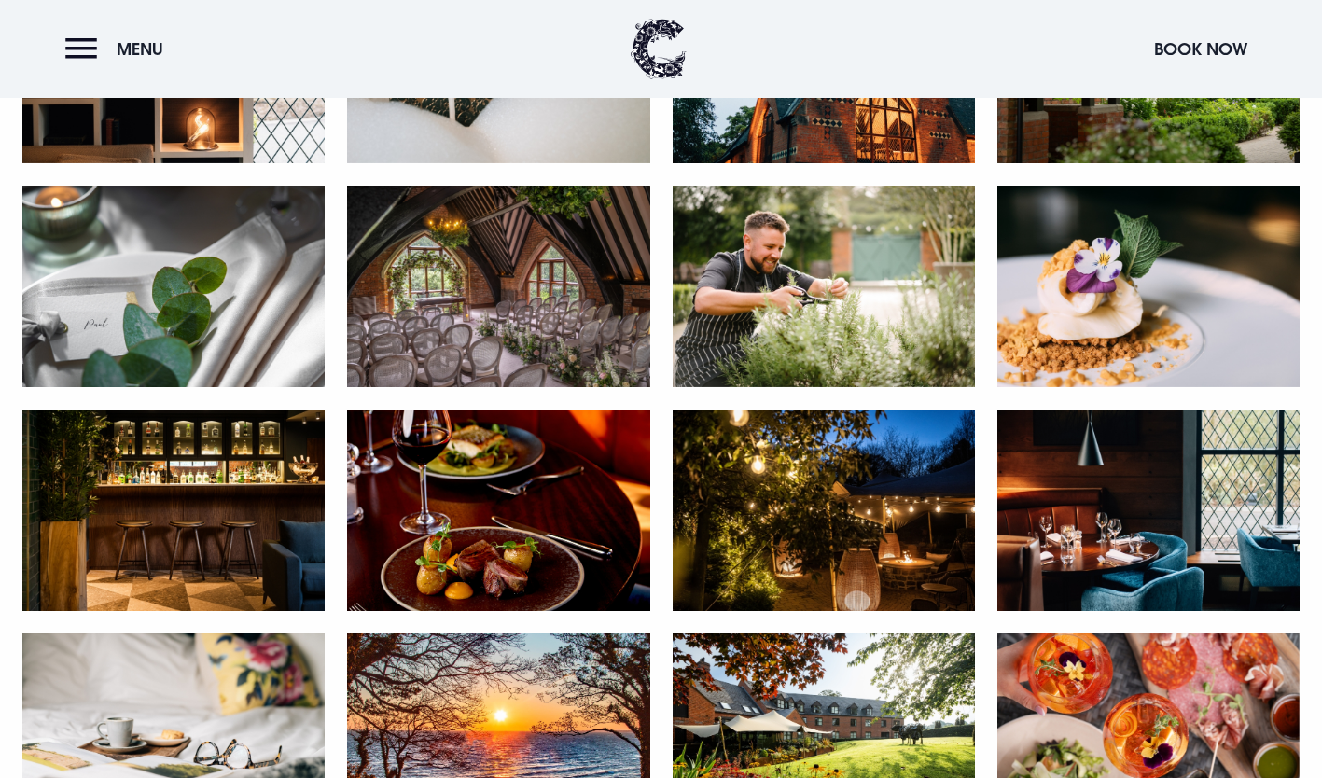
click at [561, 267] on img at bounding box center [498, 287] width 302 height 202
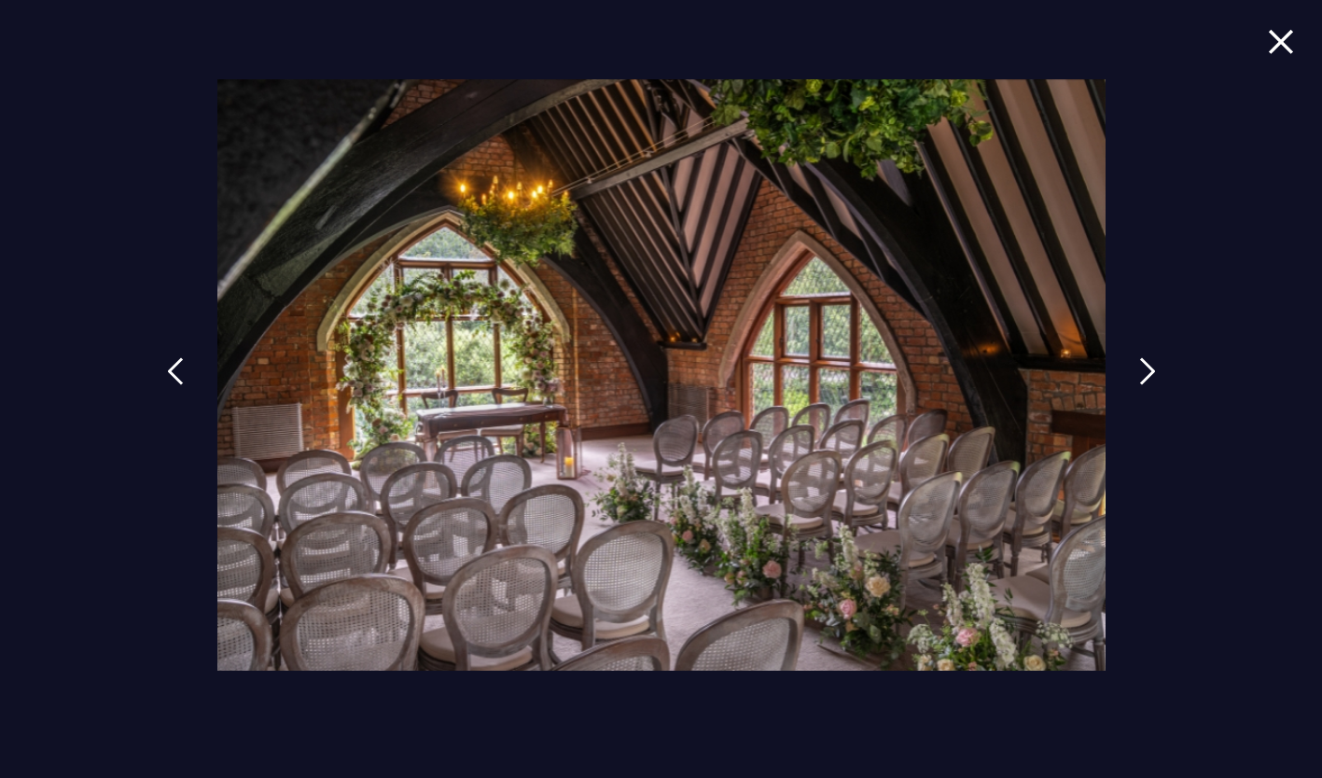
click at [1282, 32] on img at bounding box center [1281, 41] width 26 height 25
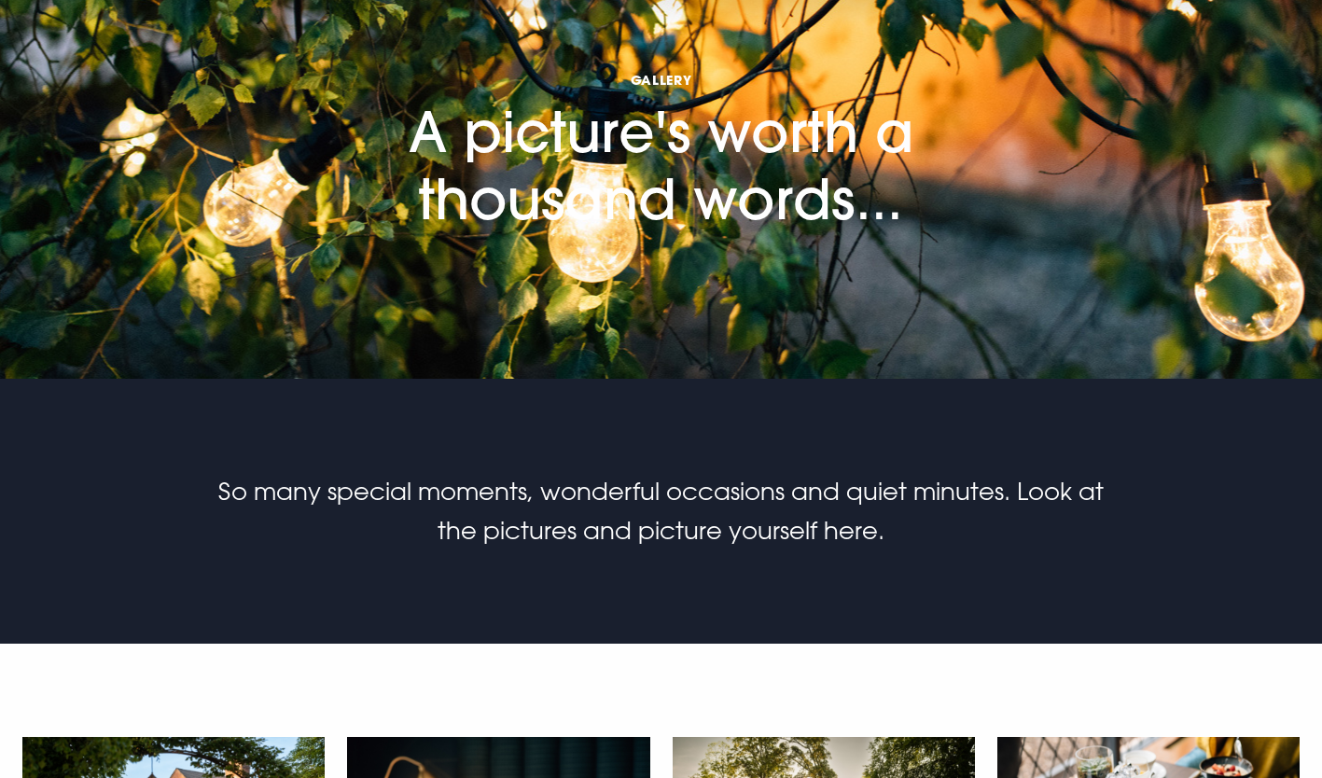
scroll to position [0, 0]
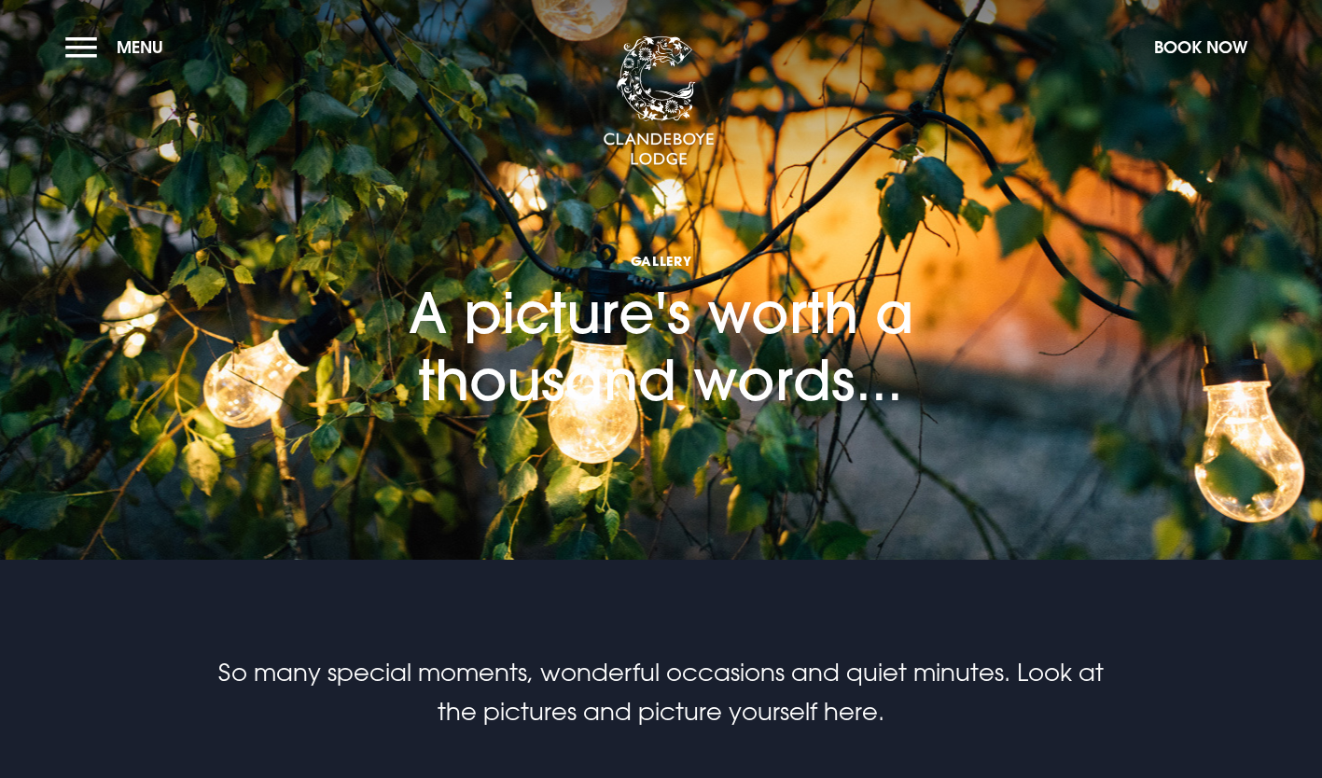
click at [94, 87] on section "Gallery A picture's worth a thousand words..." at bounding box center [661, 280] width 1322 height 560
click at [88, 62] on button "Menu" at bounding box center [118, 47] width 107 height 40
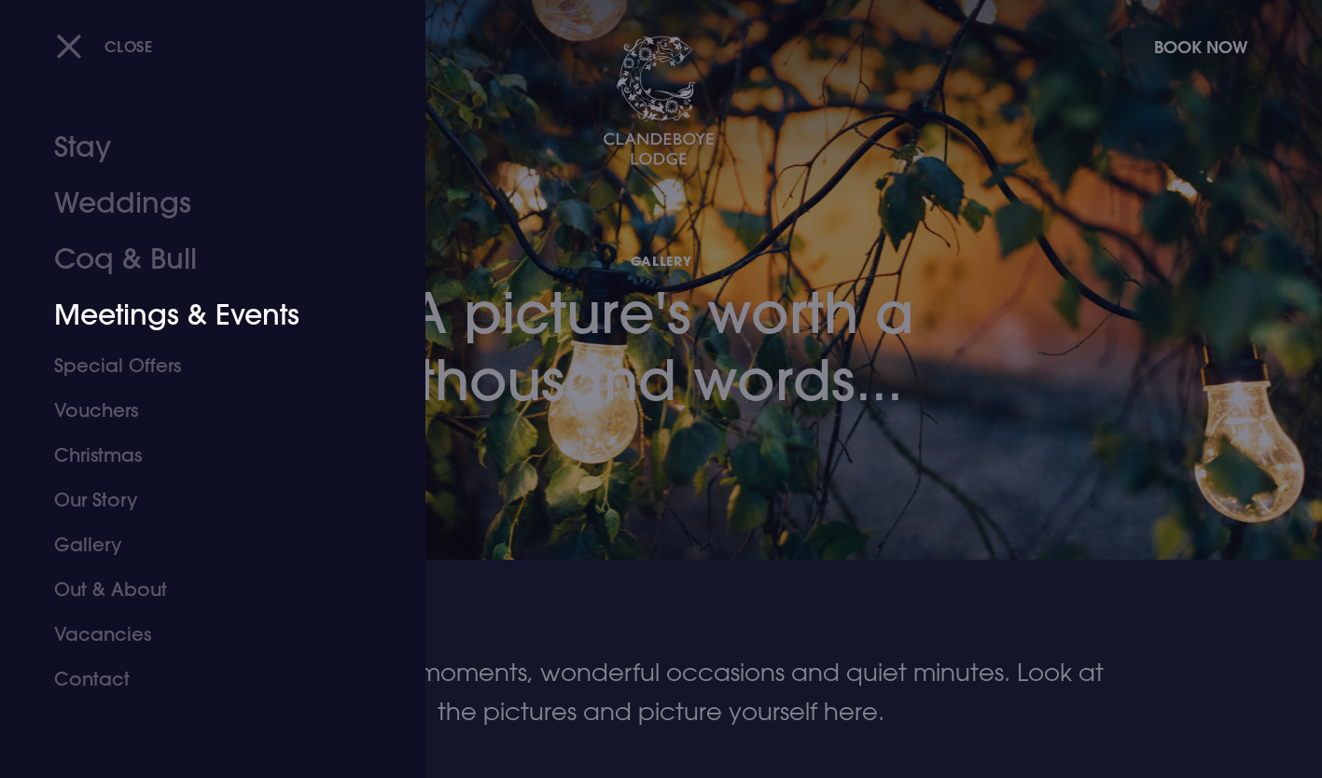
click at [162, 325] on link "Meetings & Events" at bounding box center [201, 315] width 295 height 56
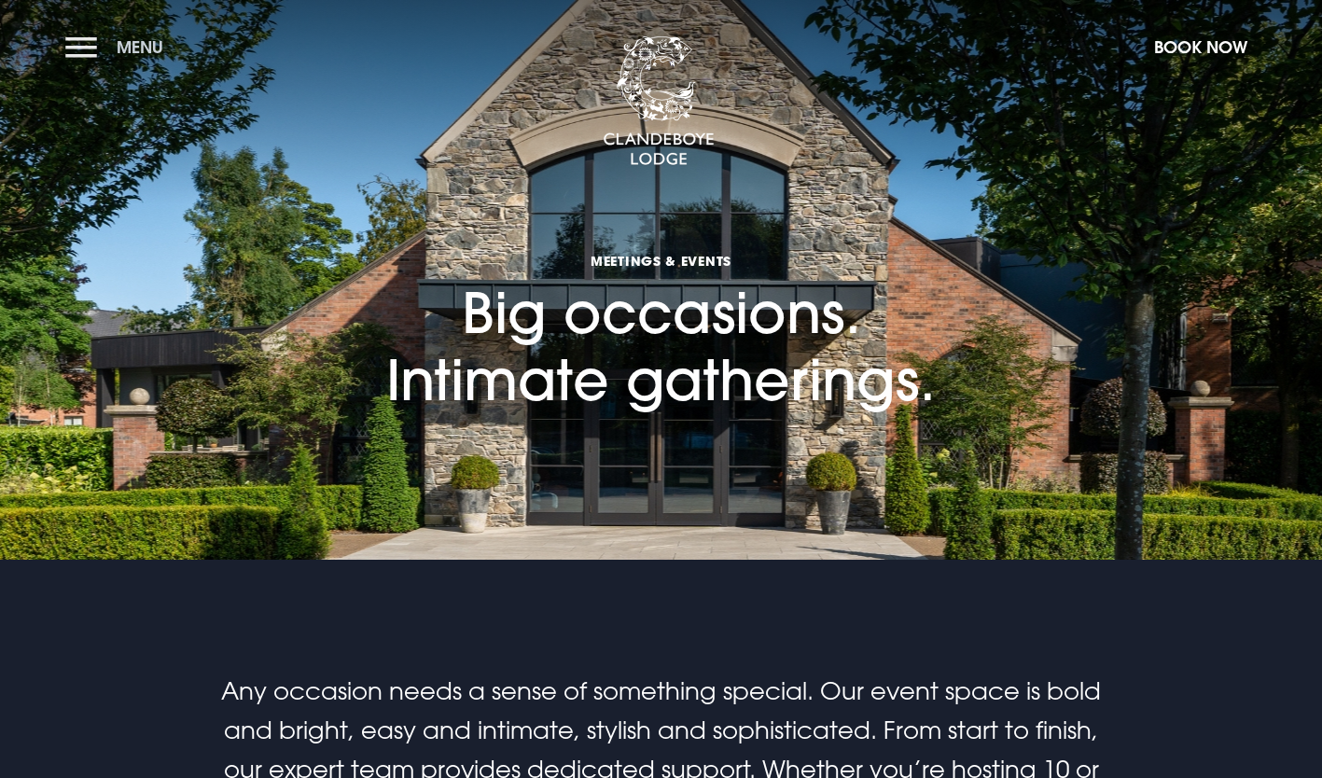
click at [68, 38] on button "Menu" at bounding box center [118, 47] width 107 height 40
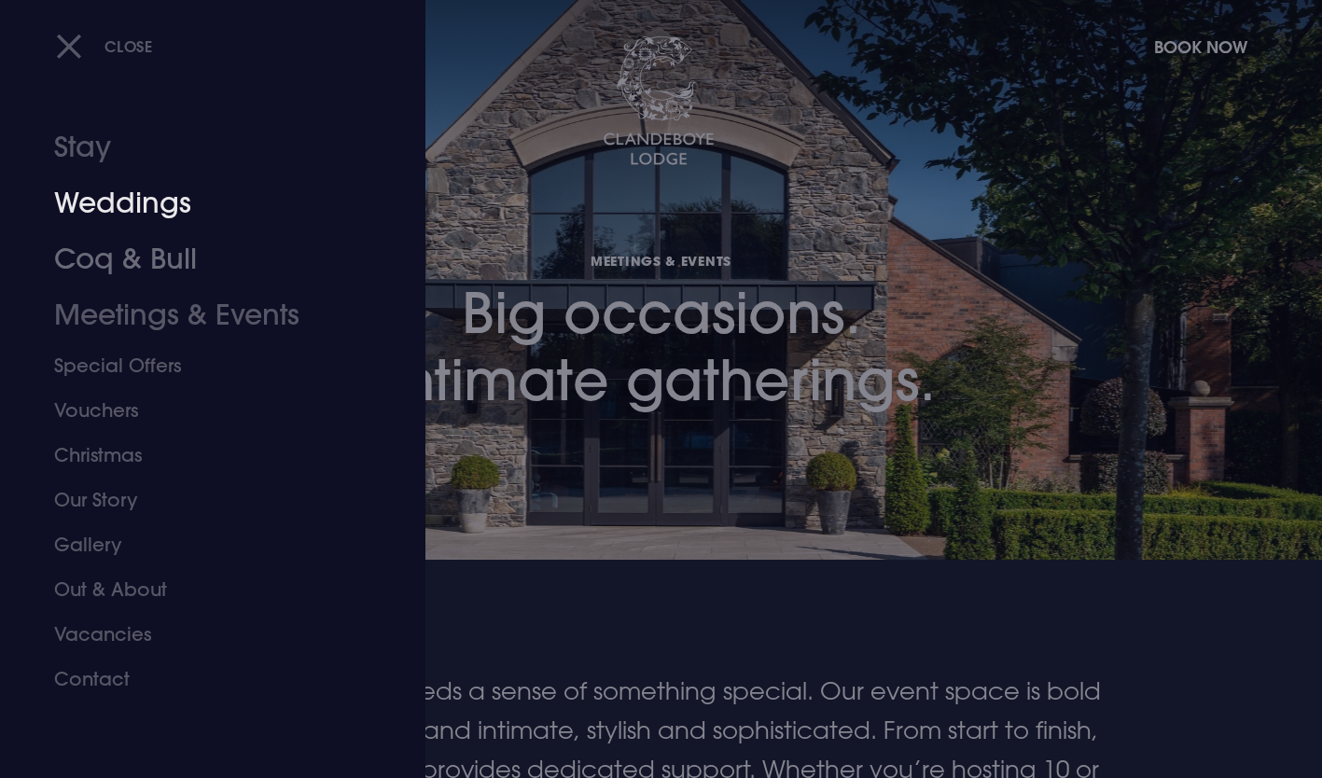
click at [120, 193] on link "Weddings" at bounding box center [201, 203] width 295 height 56
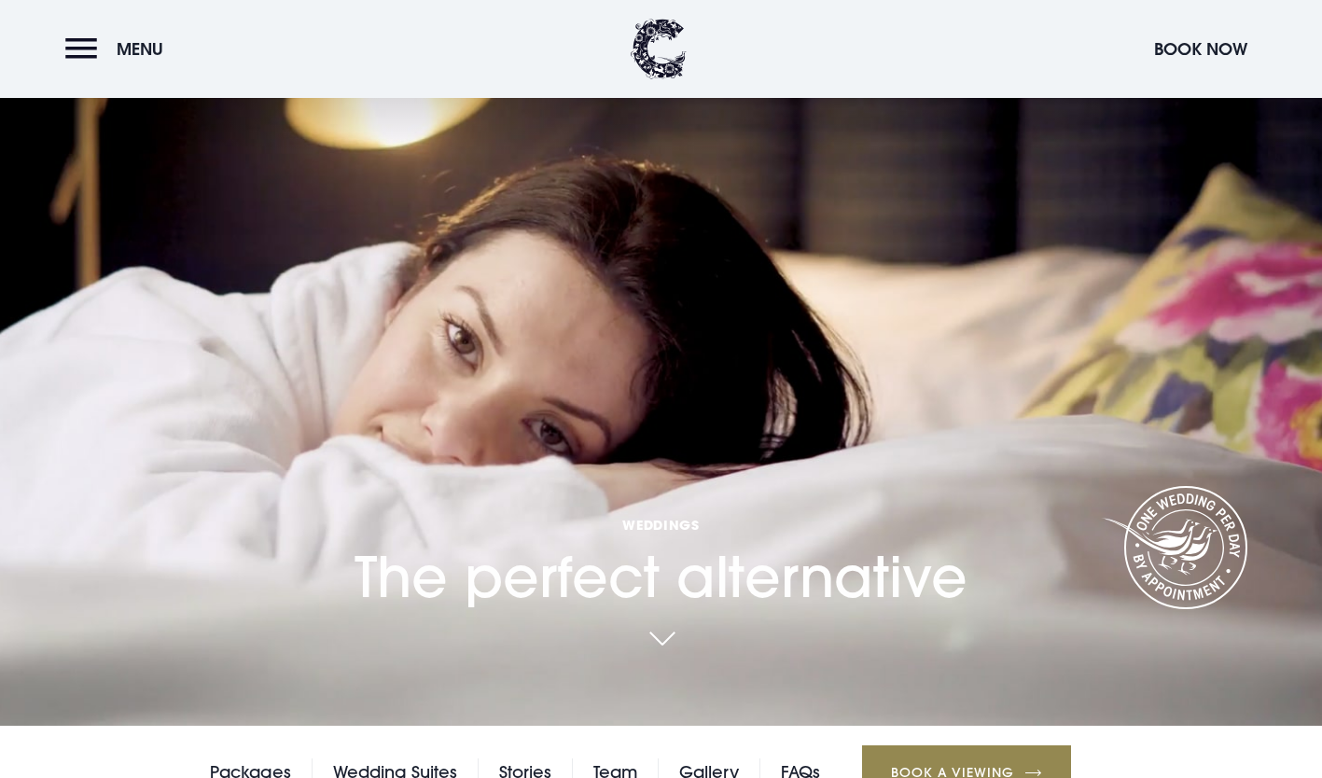
scroll to position [58, 0]
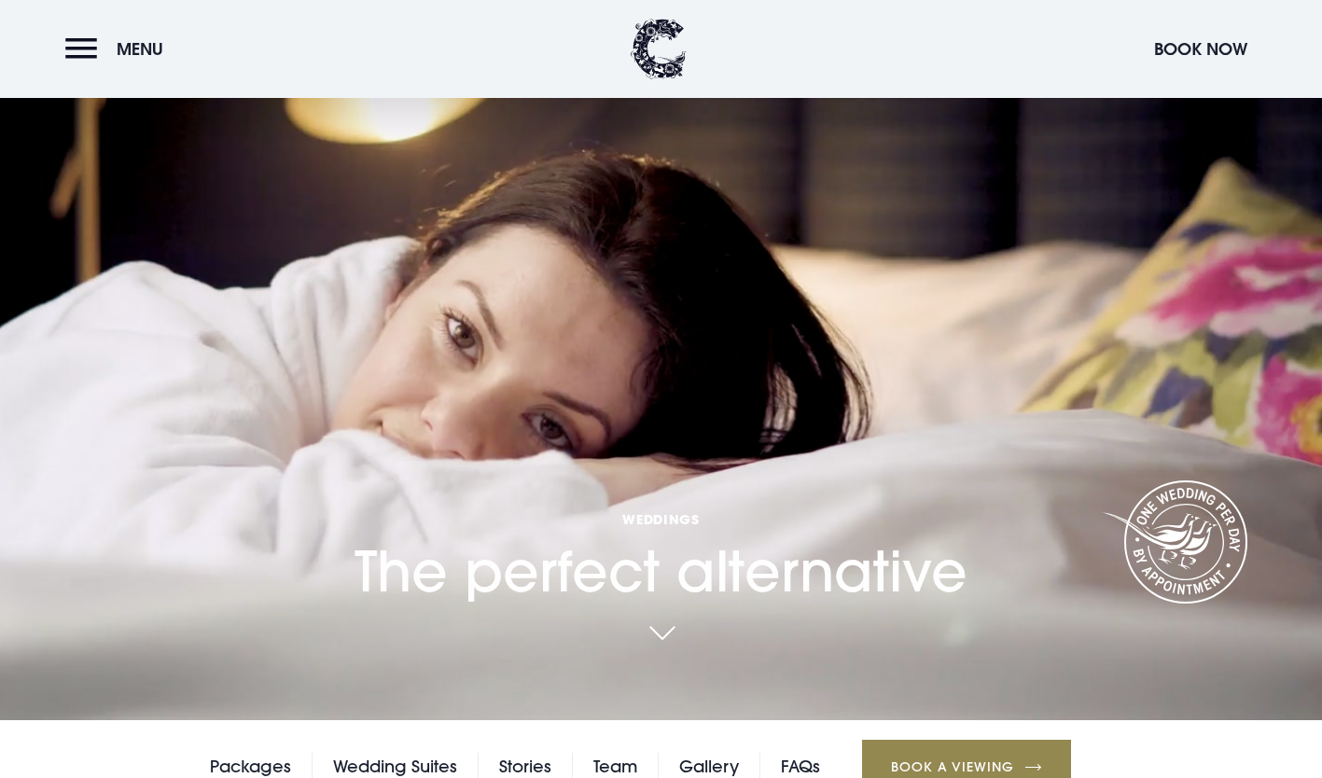
click at [668, 405] on div "Weddings The perfect alternative" at bounding box center [660, 343] width 635 height 698
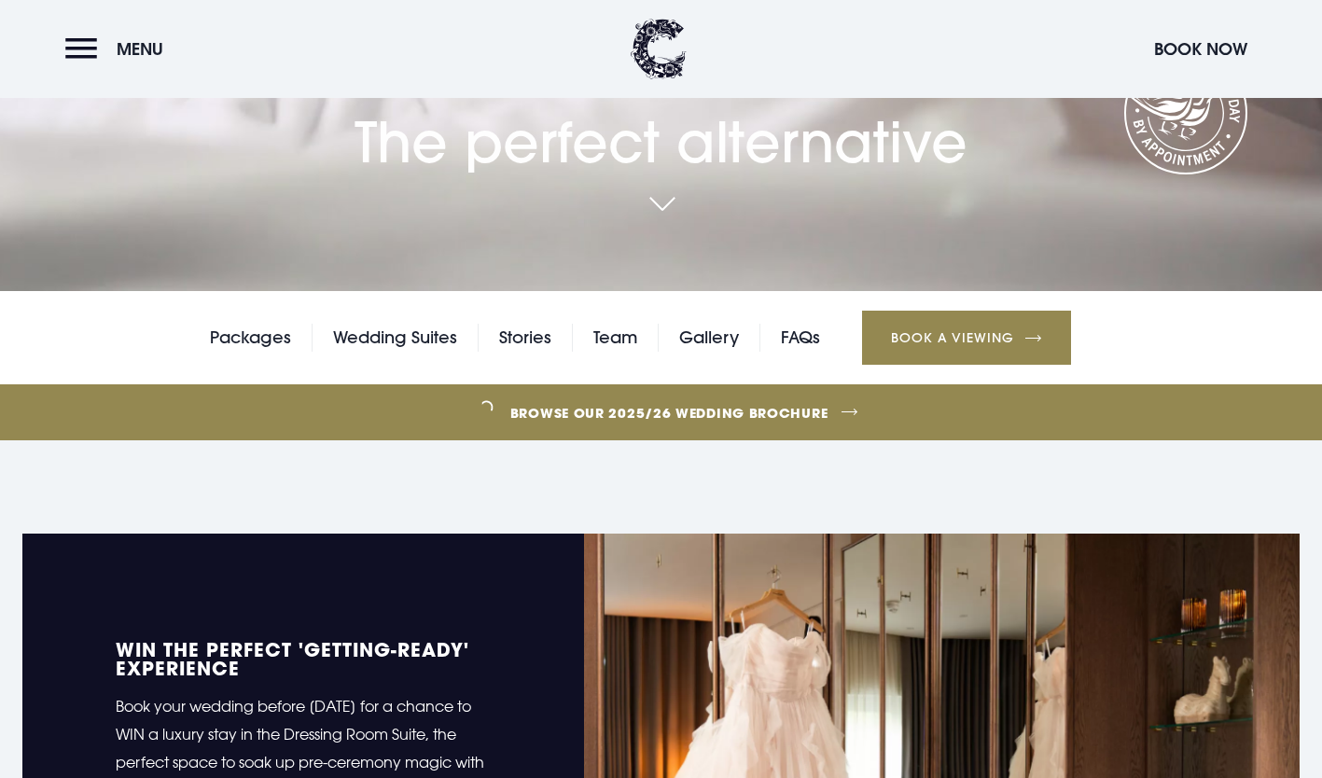
scroll to position [488, 0]
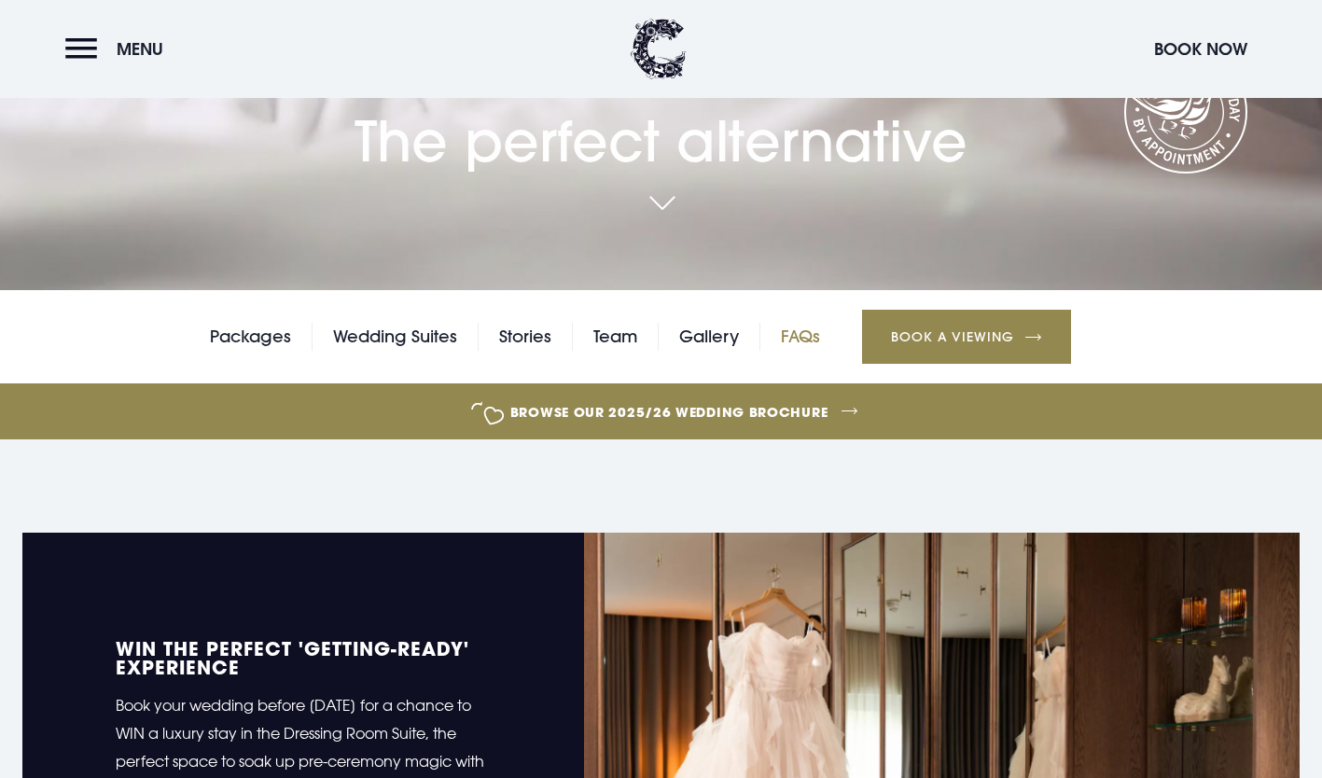
click at [792, 347] on link "FAQs" at bounding box center [800, 337] width 39 height 28
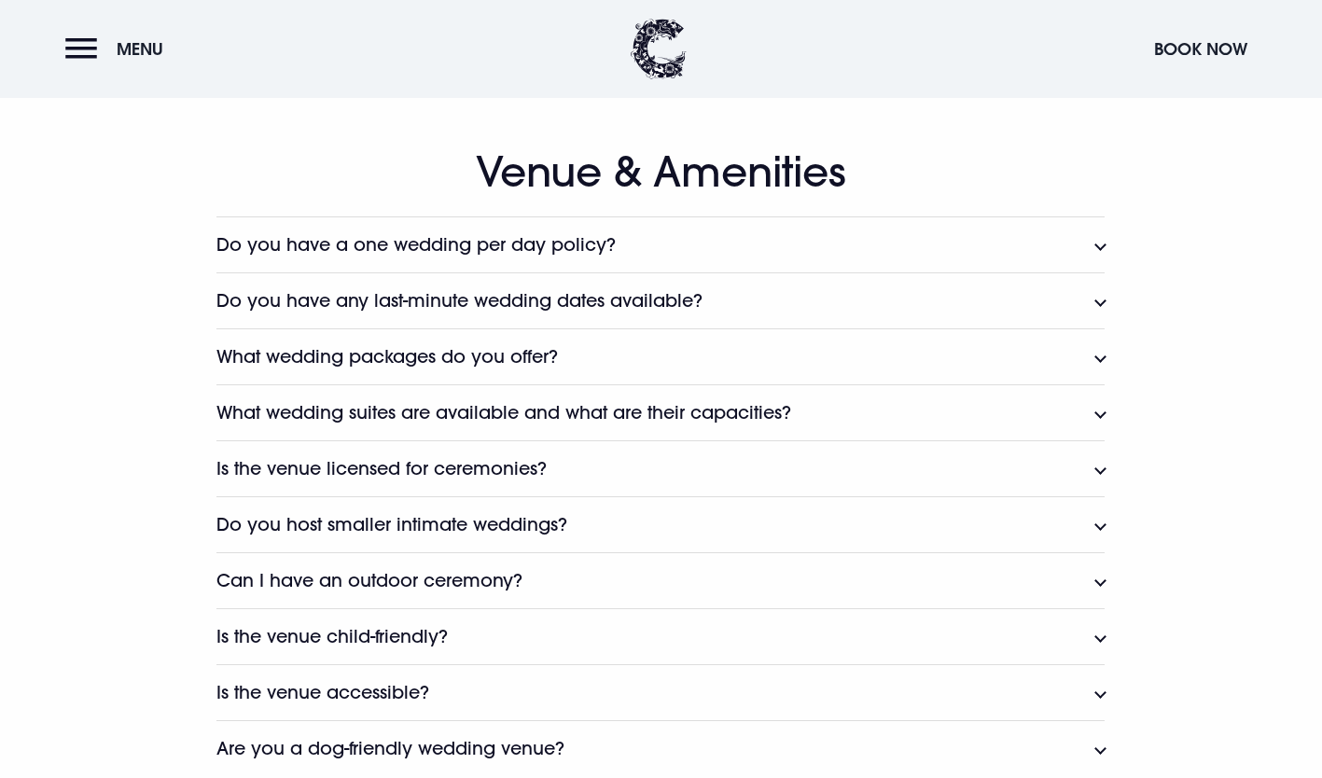
scroll to position [899, 0]
click at [718, 234] on button "Do you have a one wedding per day policy?" at bounding box center [660, 244] width 888 height 56
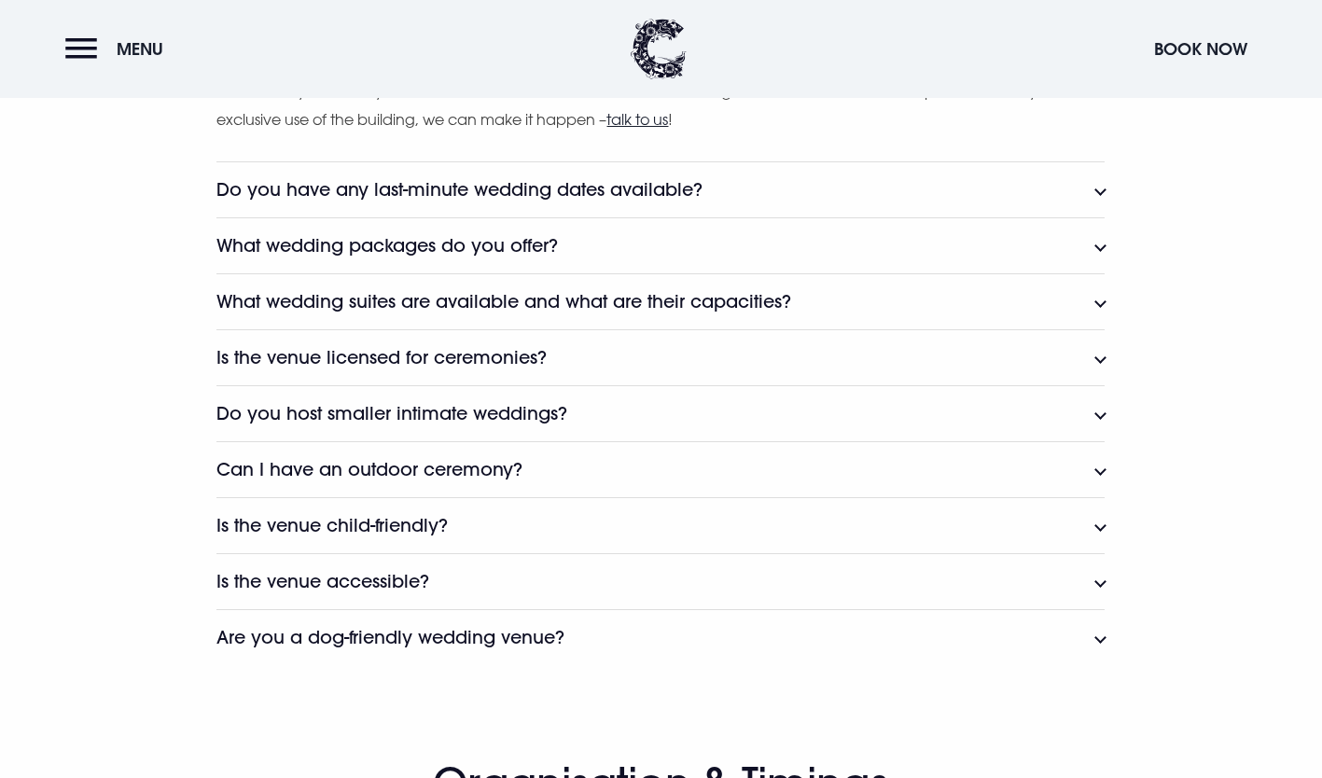
scroll to position [1126, 0]
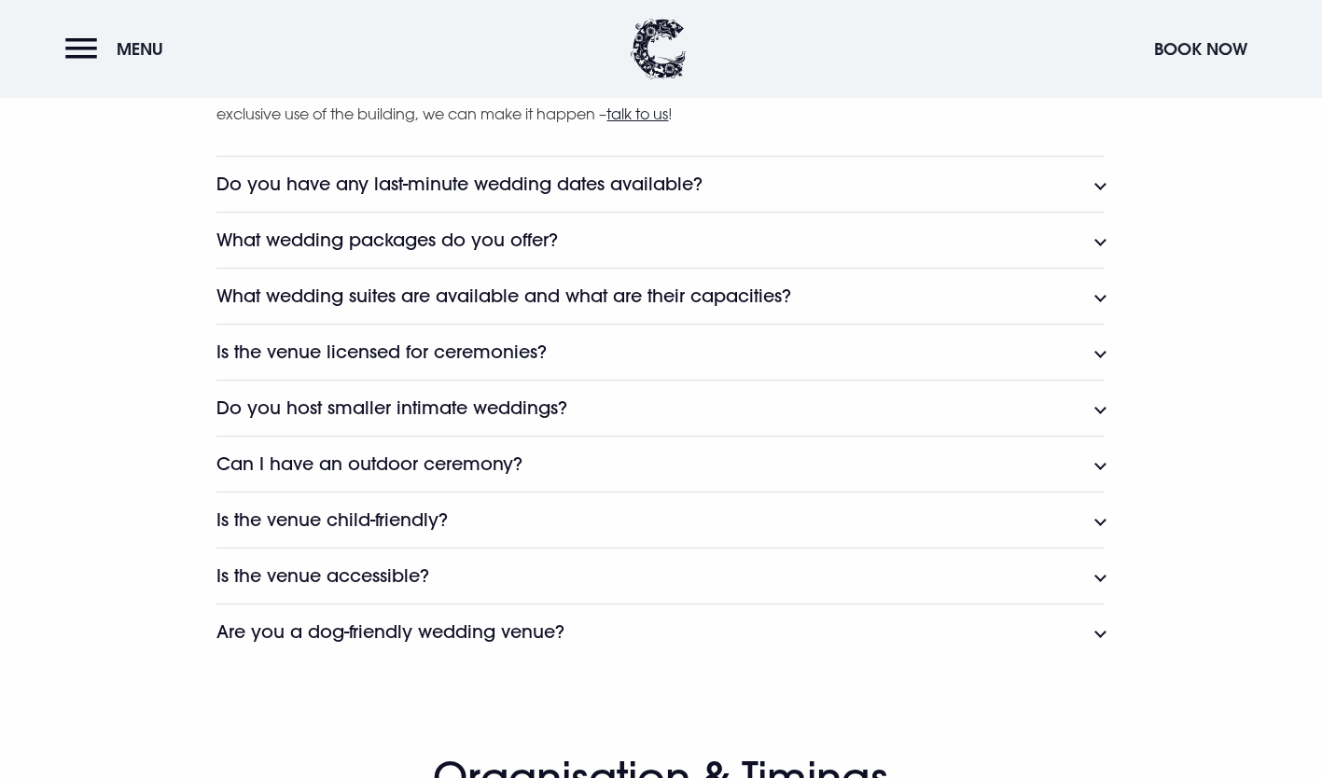
click at [474, 352] on h3 "Is the venue licensed for ceremonies?" at bounding box center [381, 352] width 330 height 21
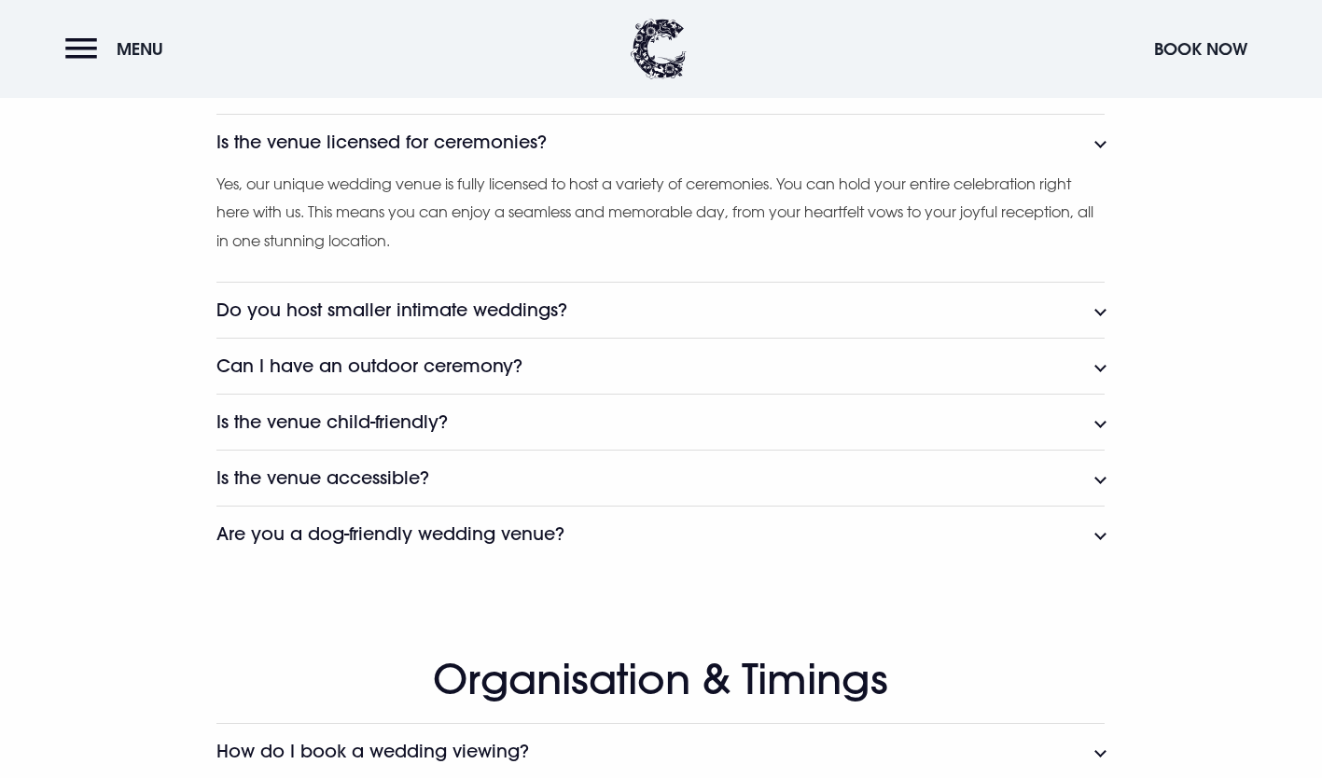
scroll to position [1339, 0]
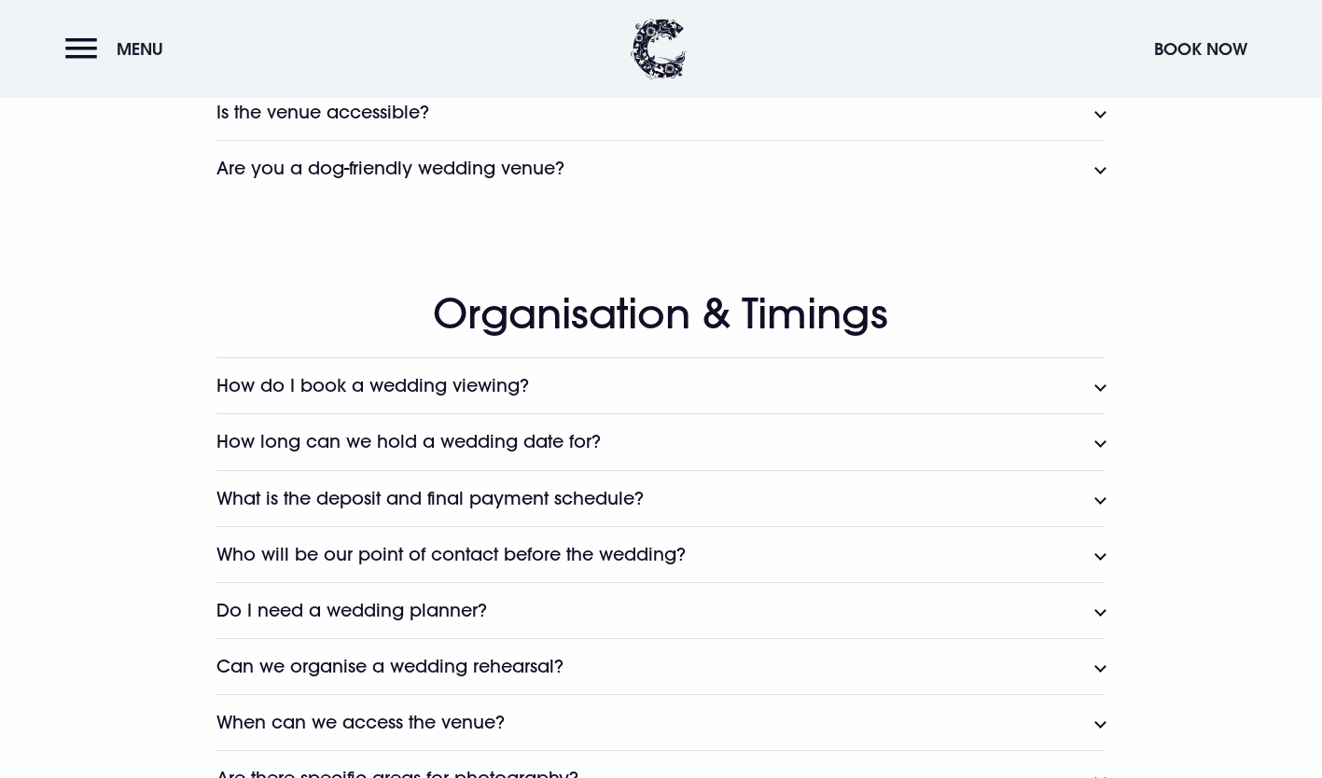
click at [397, 120] on h3 "Is the venue accessible?" at bounding box center [322, 112] width 213 height 21
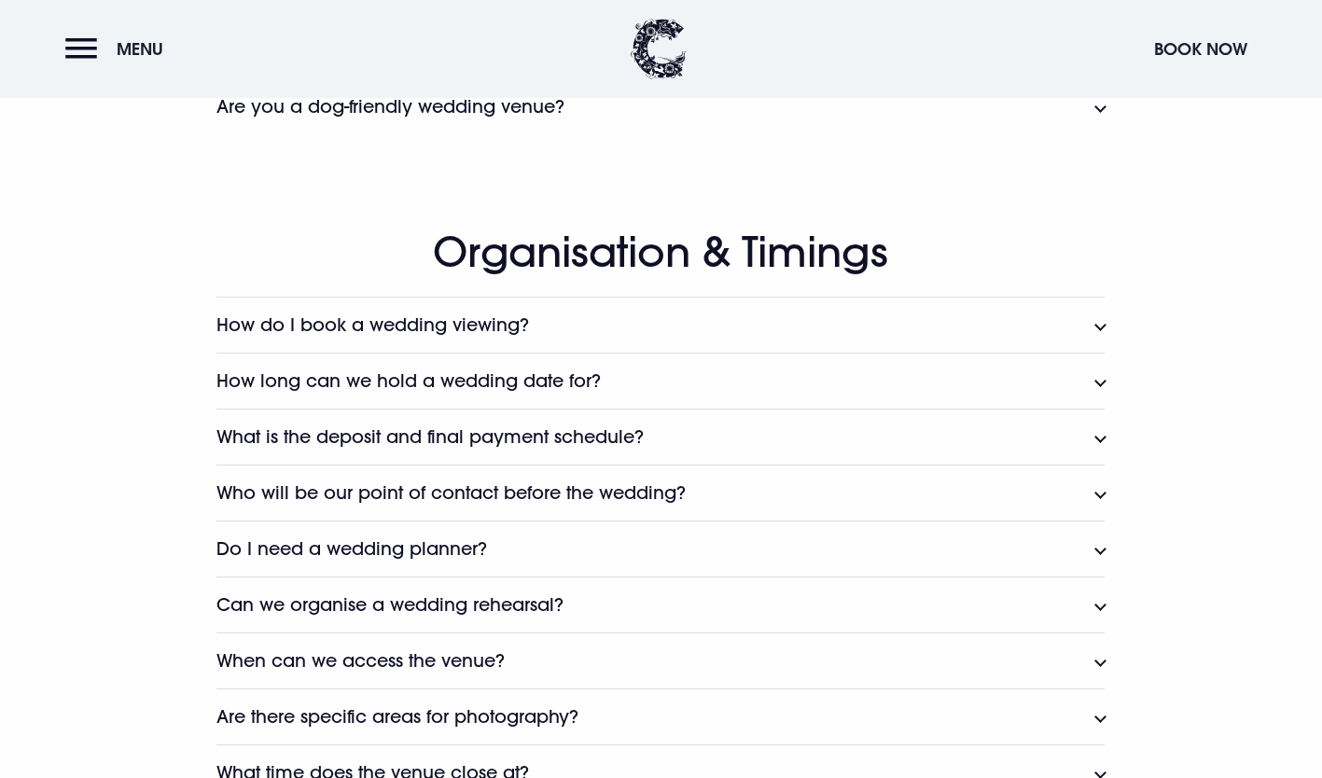
scroll to position [1849, 0]
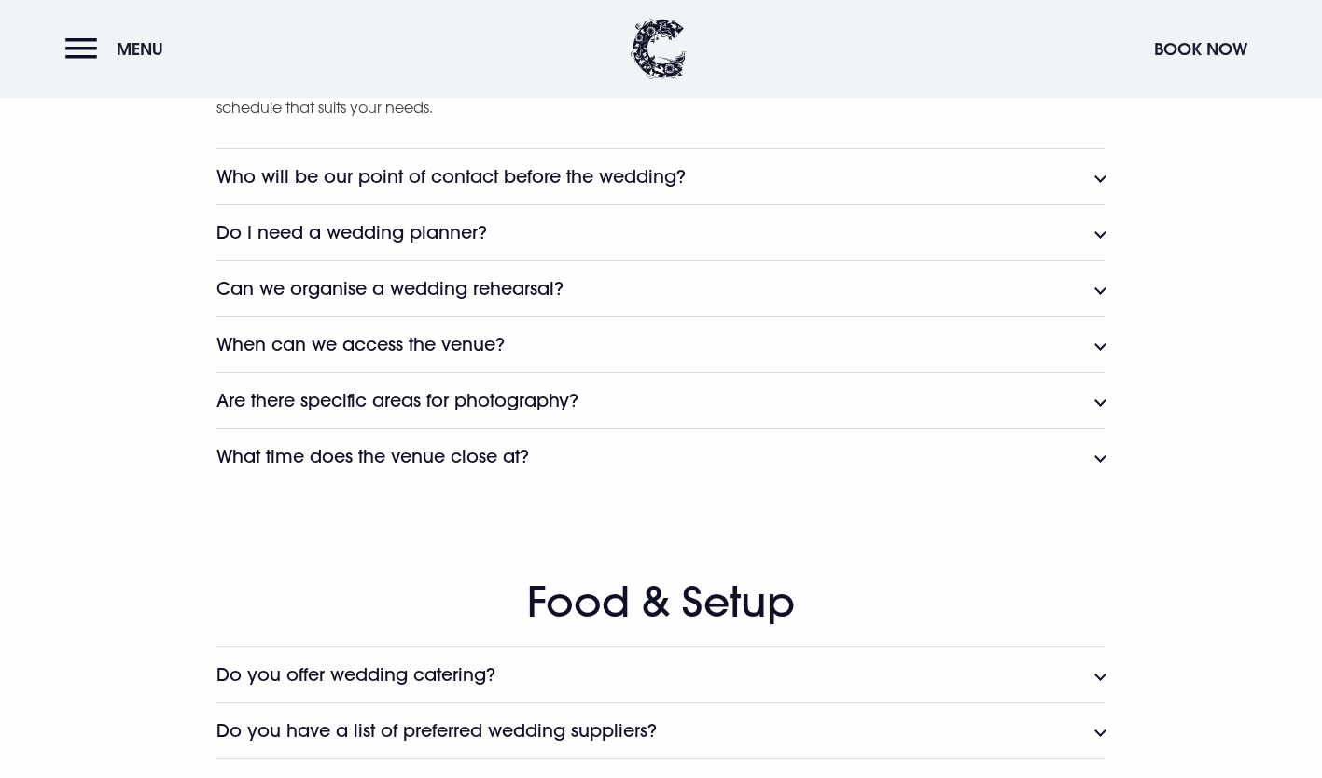
scroll to position [2445, 0]
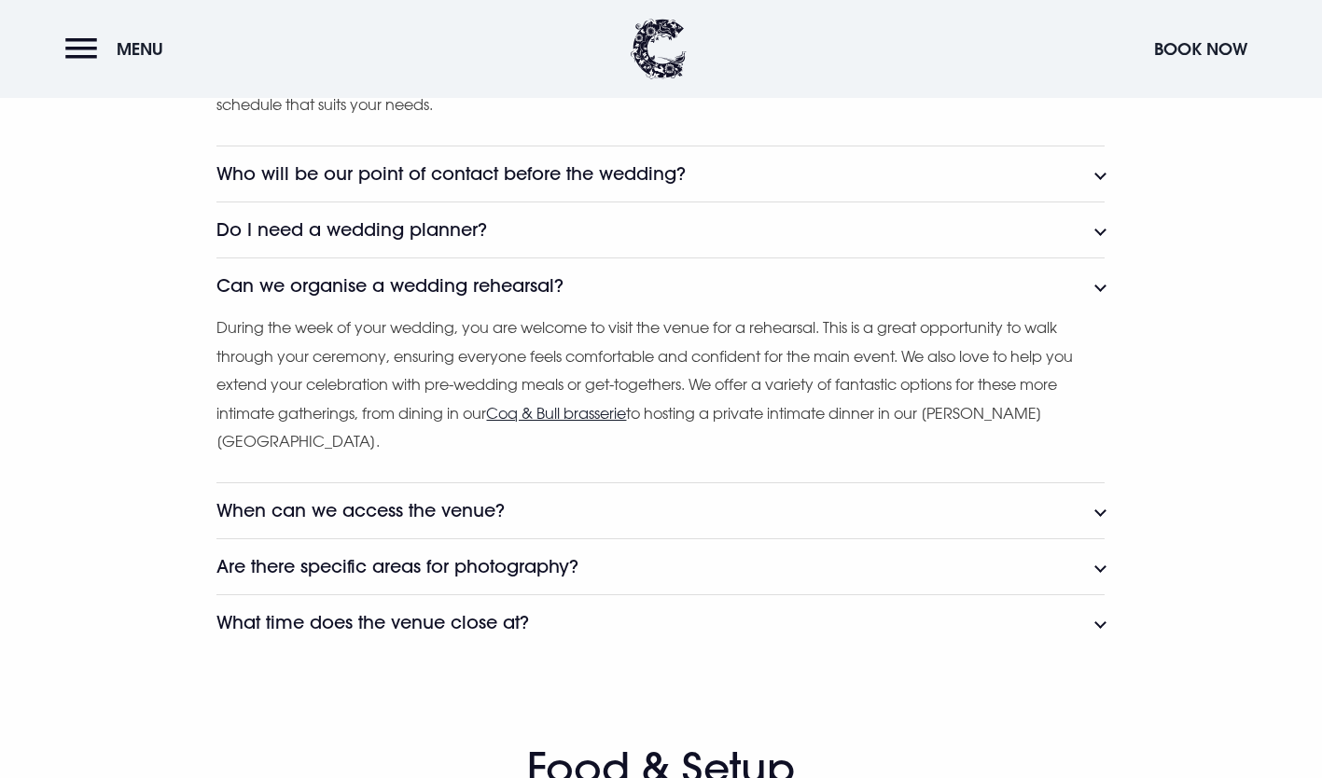
click at [309, 295] on h3 "Can we organise a wedding rehearsal?" at bounding box center [389, 285] width 347 height 21
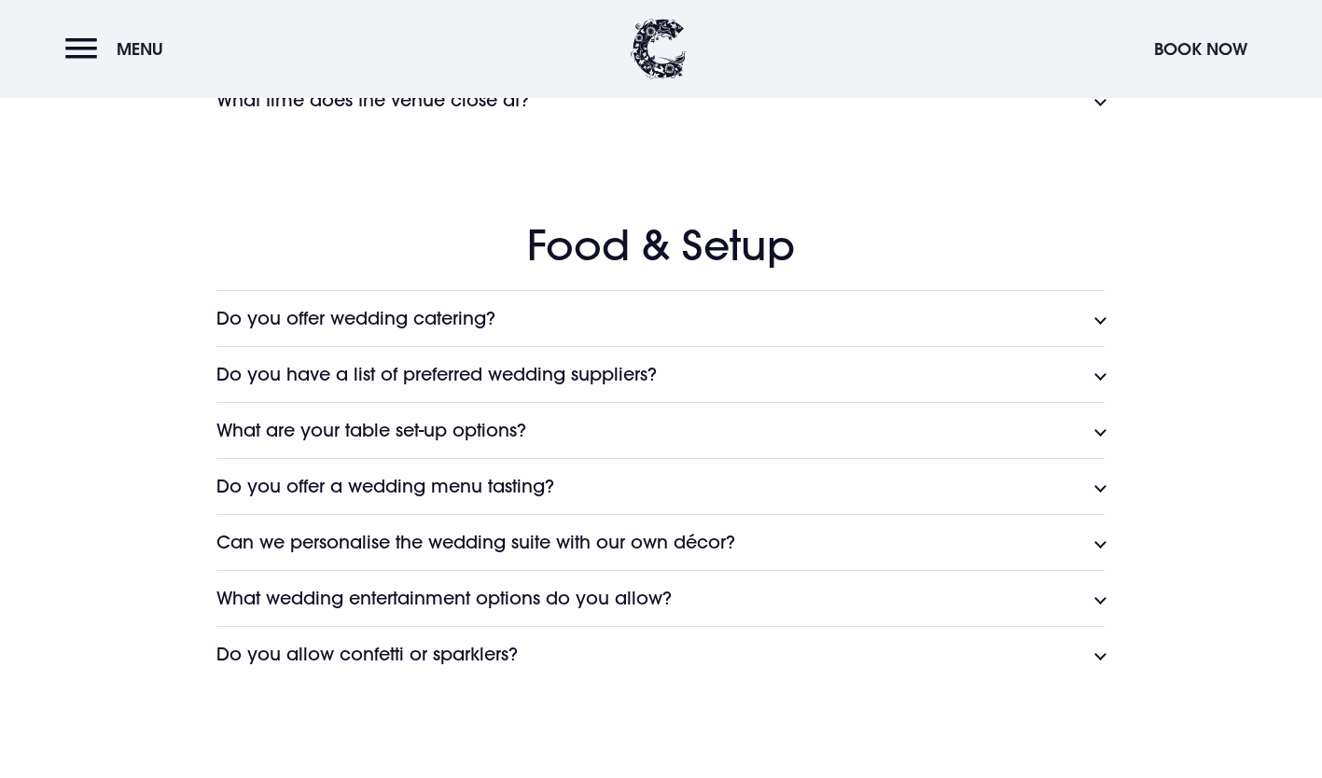
scroll to position [2808, 0]
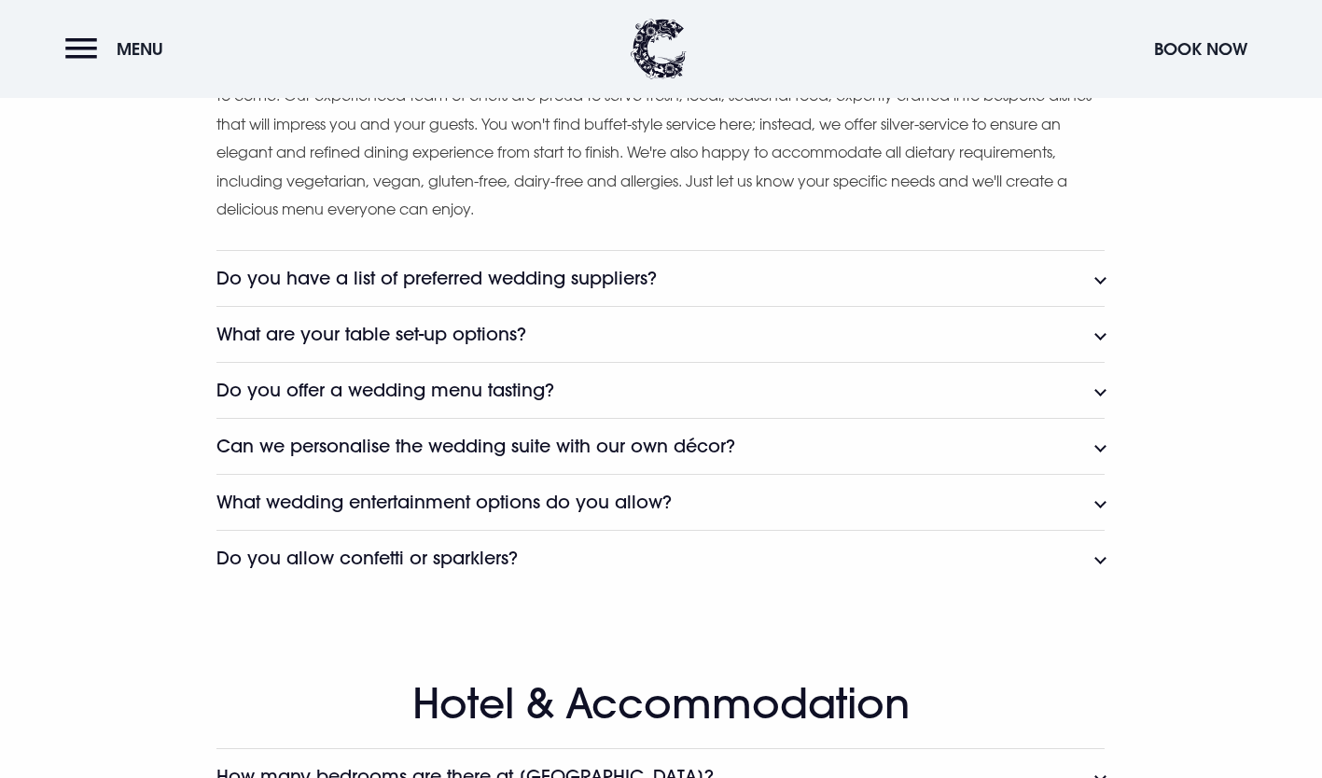
scroll to position [3092, 0]
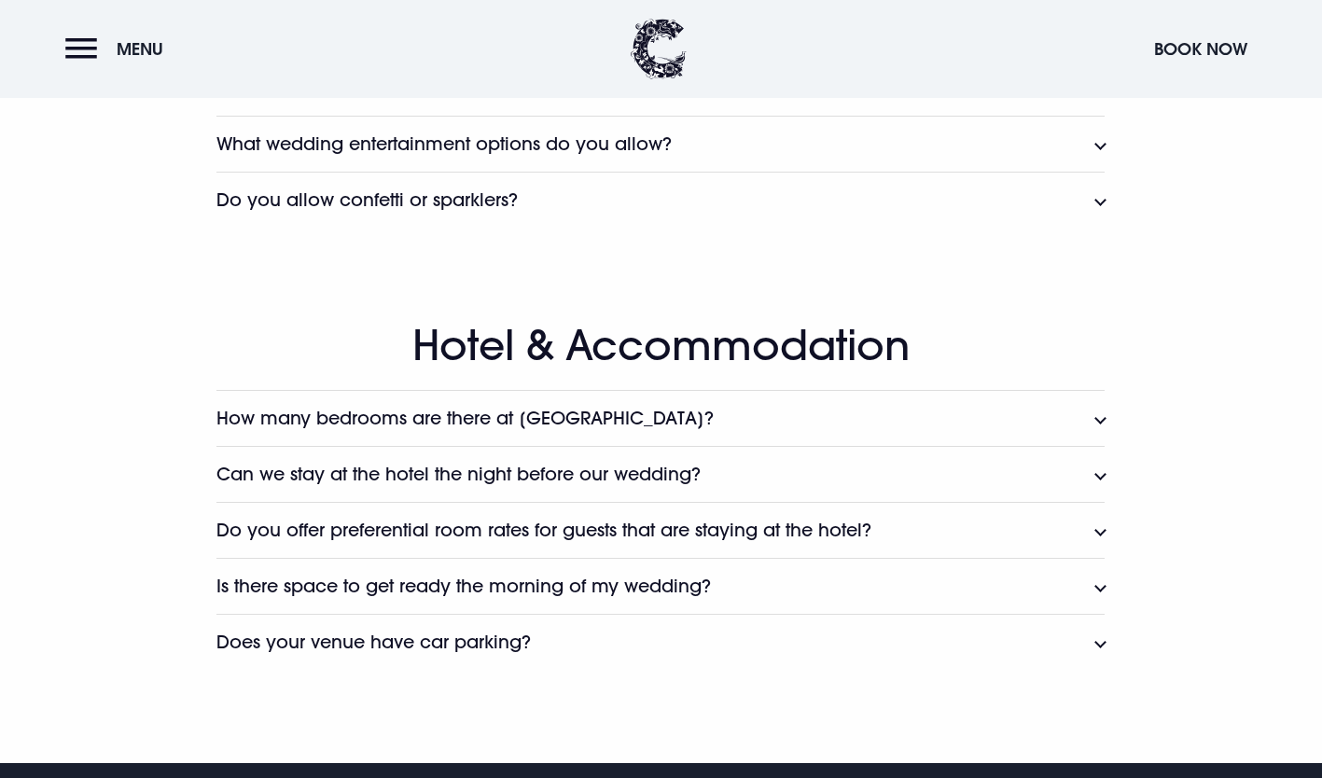
scroll to position [3626, 0]
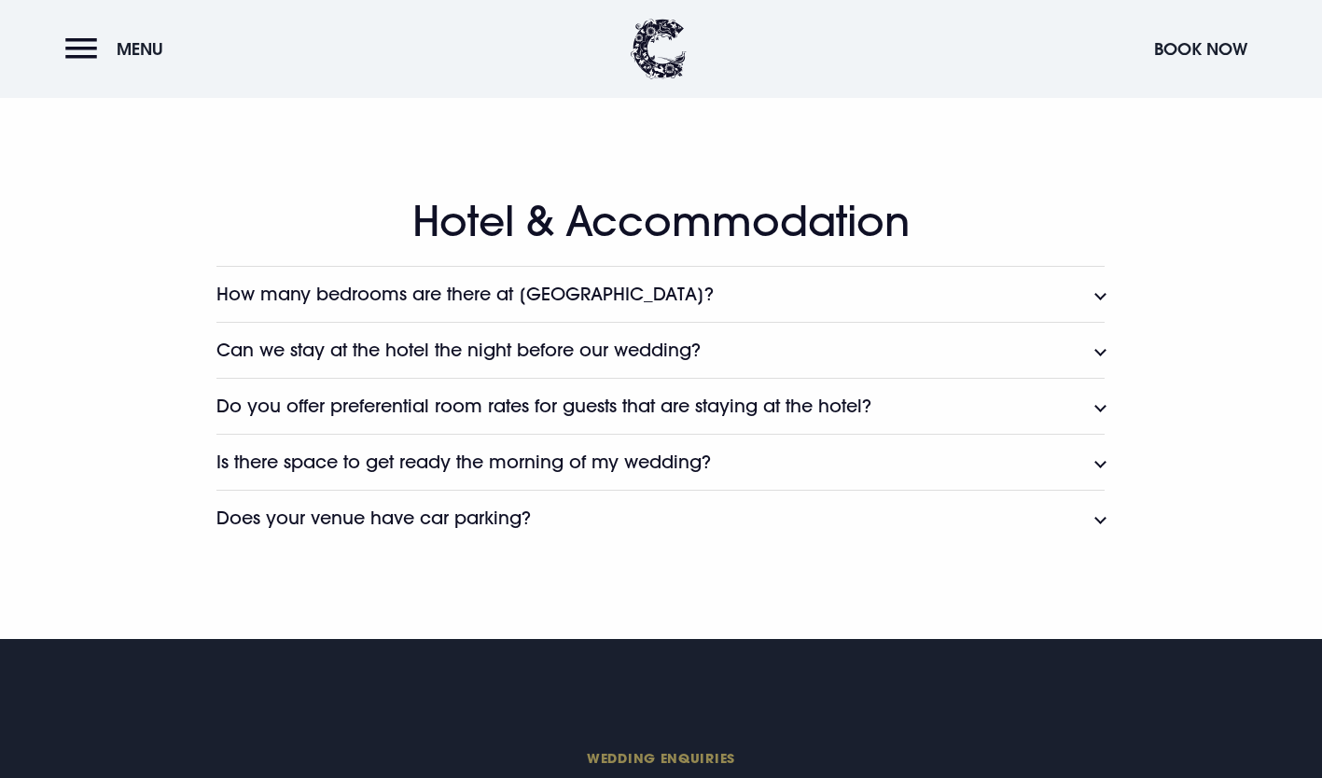
scroll to position [3882, 0]
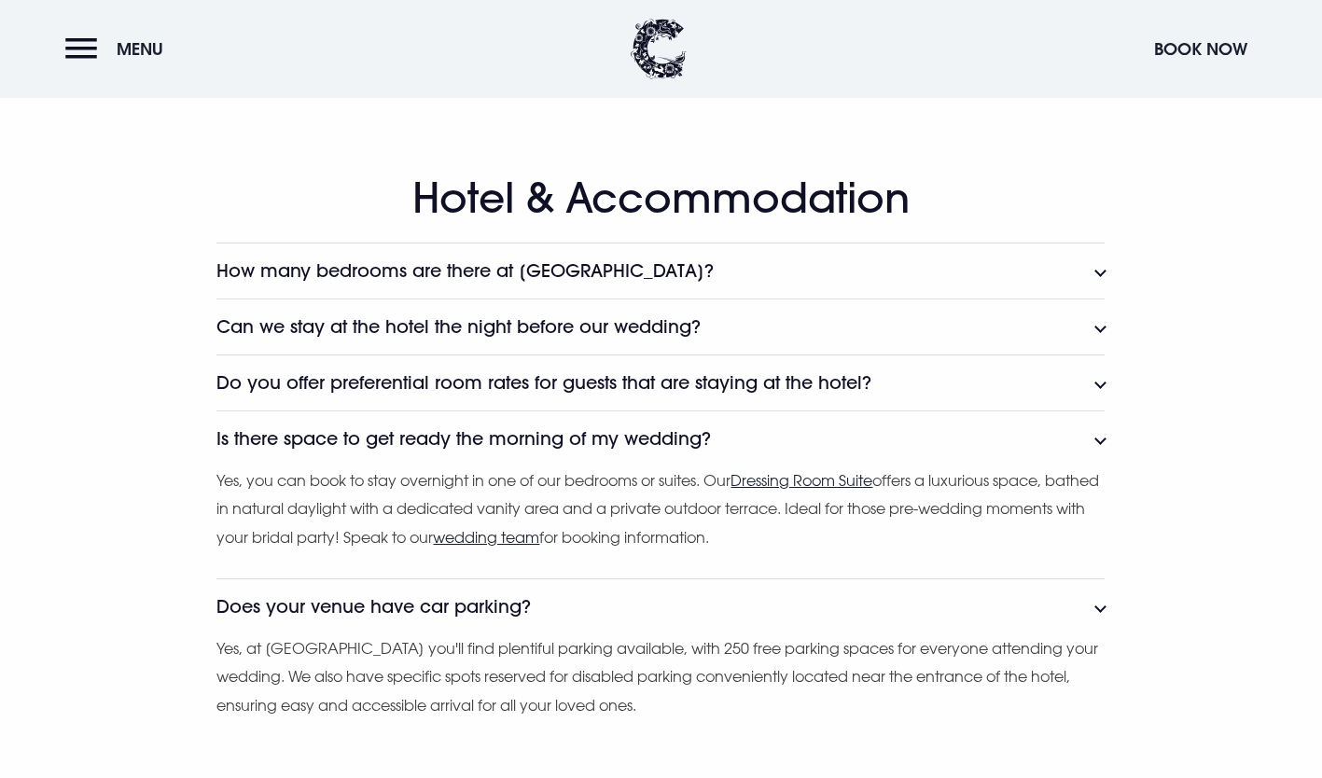
scroll to position [3874, 0]
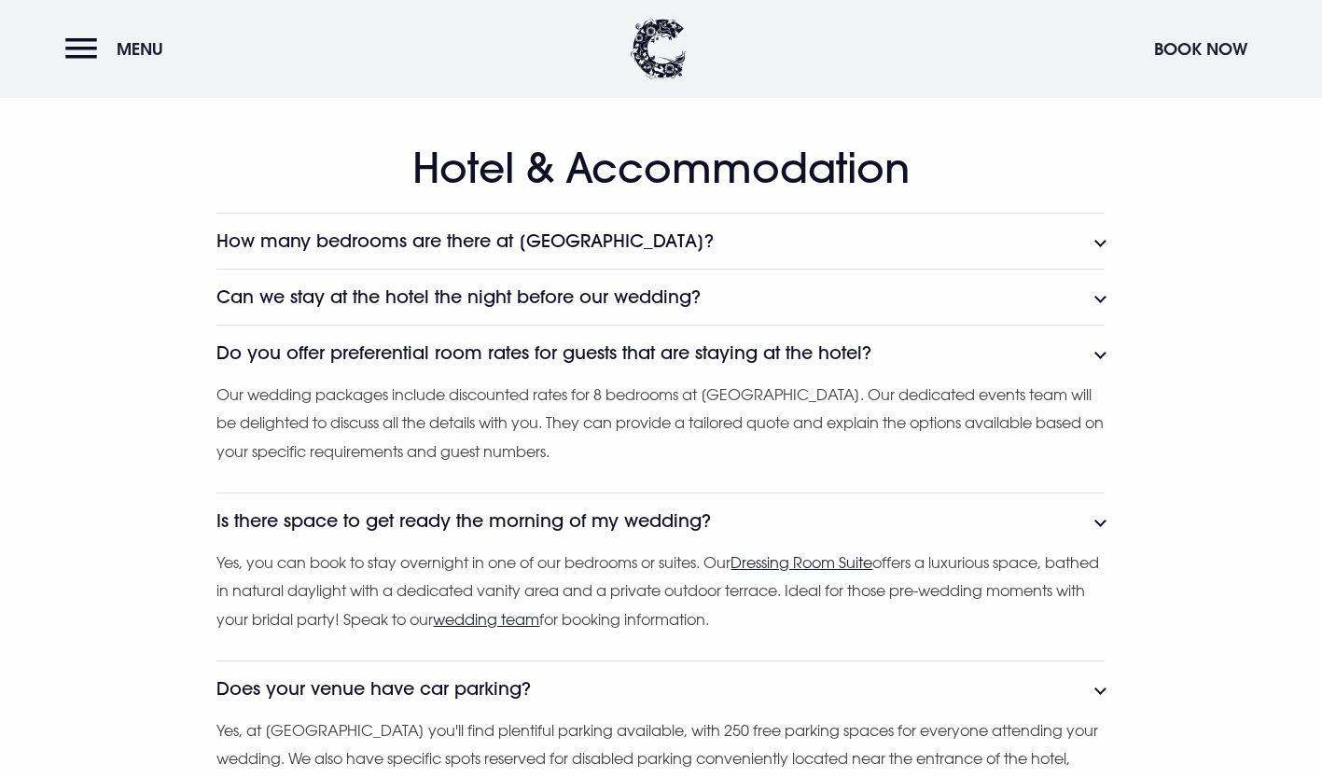
scroll to position [3909, 0]
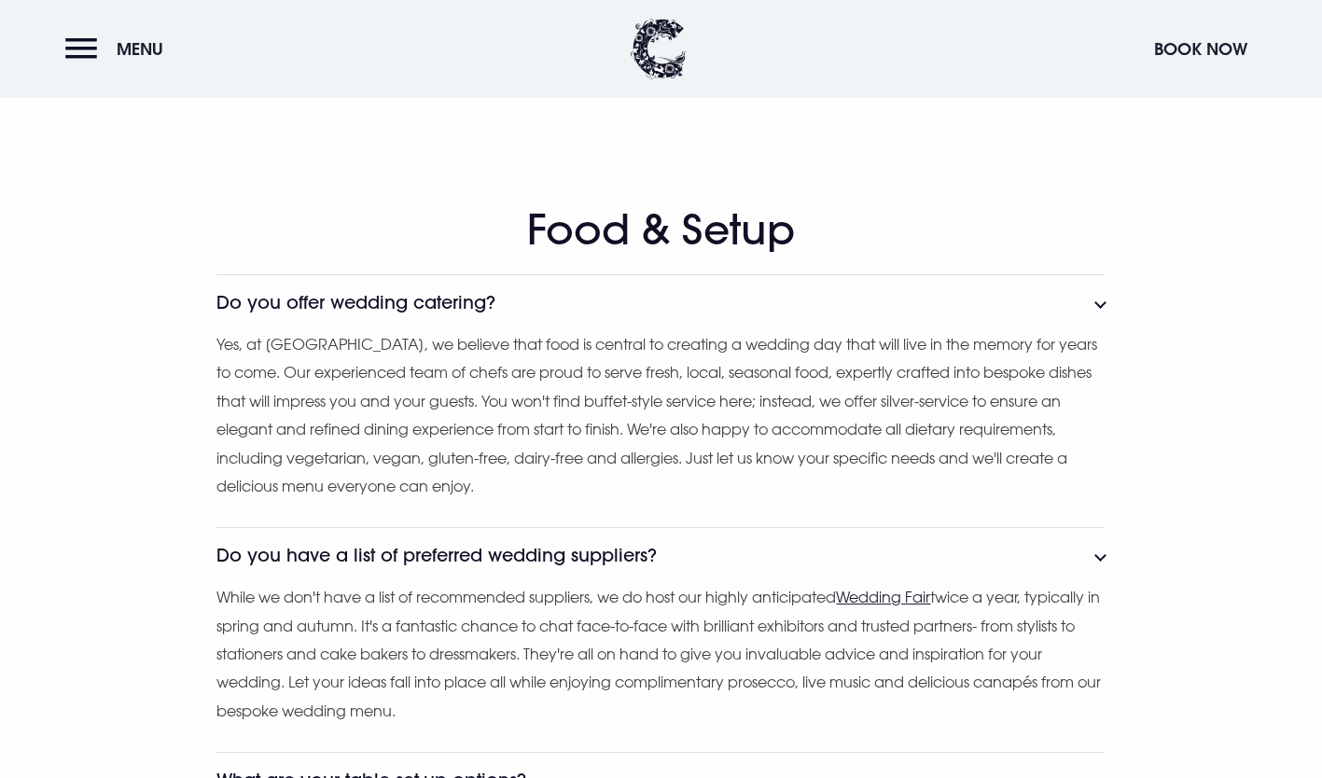
scroll to position [2813, 0]
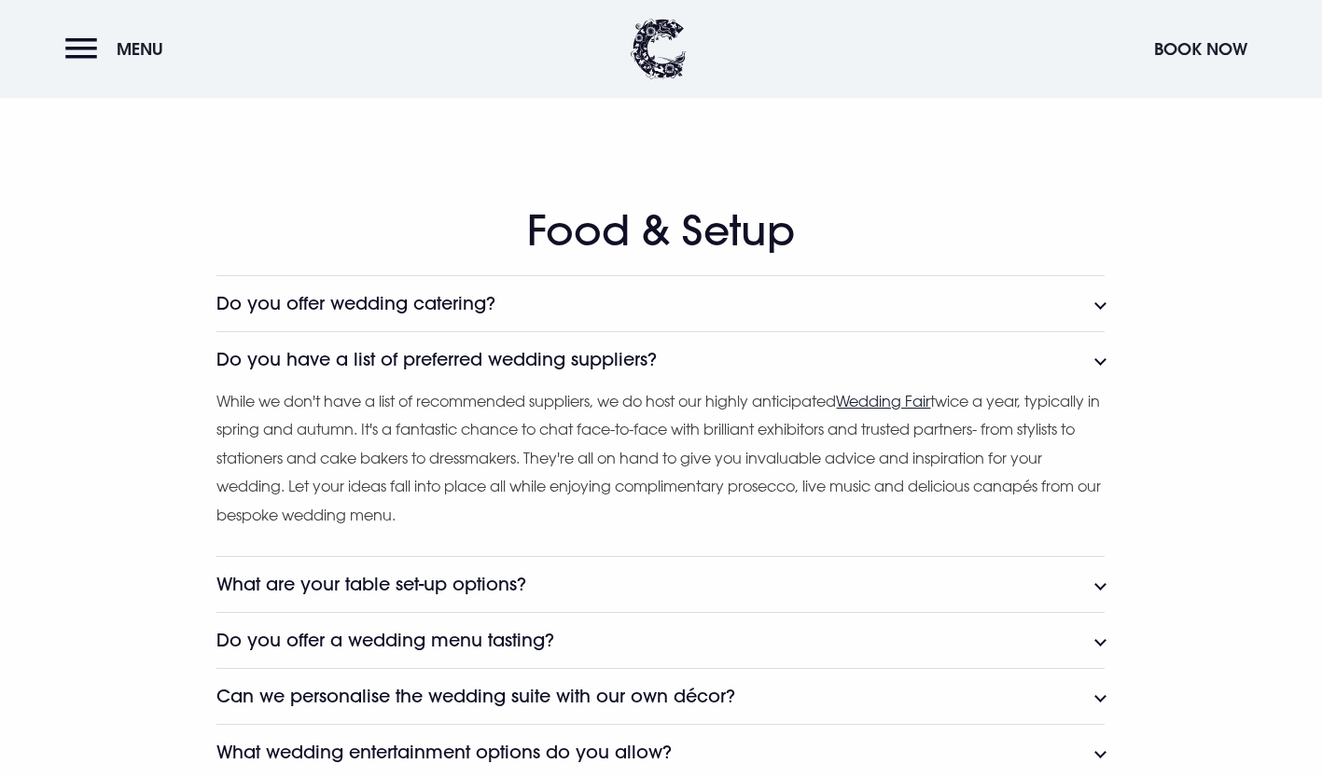
click at [424, 382] on button "Do you have a list of preferred wedding suppliers?" at bounding box center [660, 359] width 888 height 56
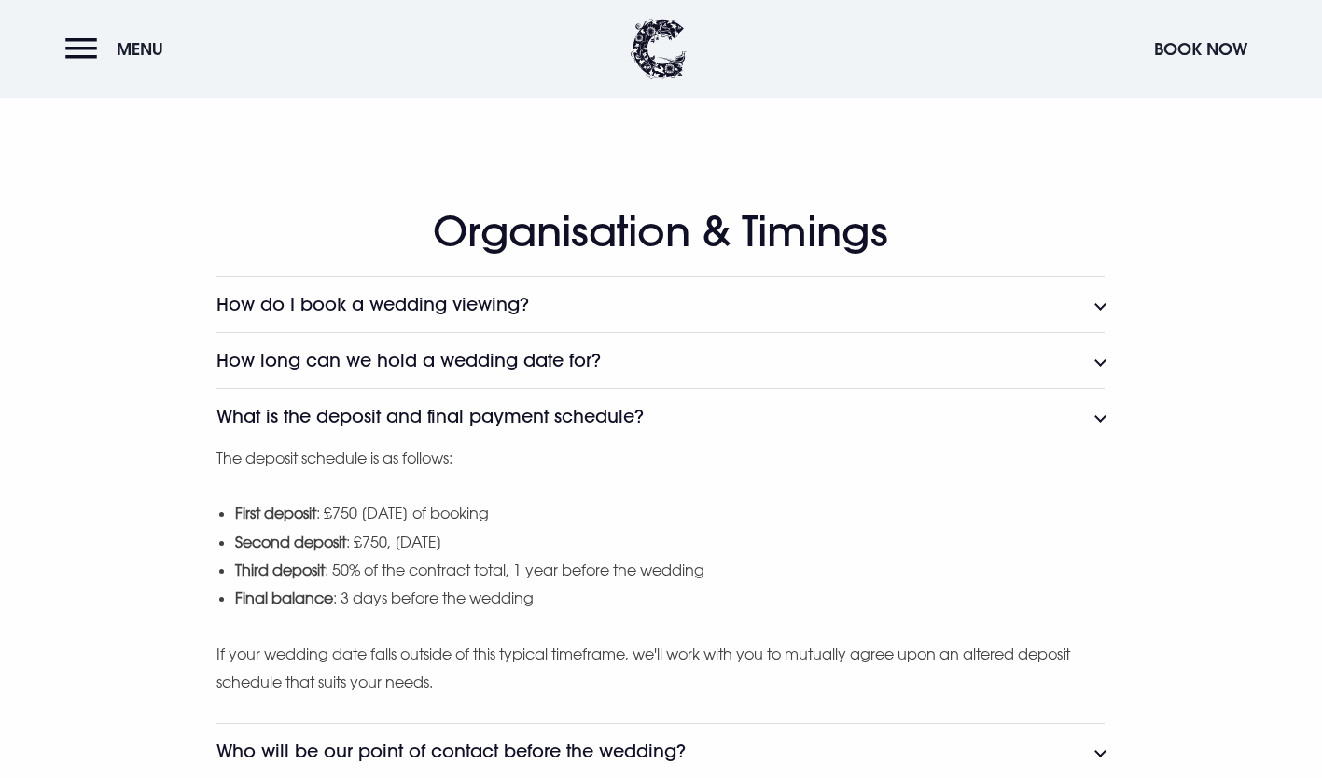
click at [426, 423] on h3 "What is the deposit and final payment schedule?" at bounding box center [429, 416] width 427 height 21
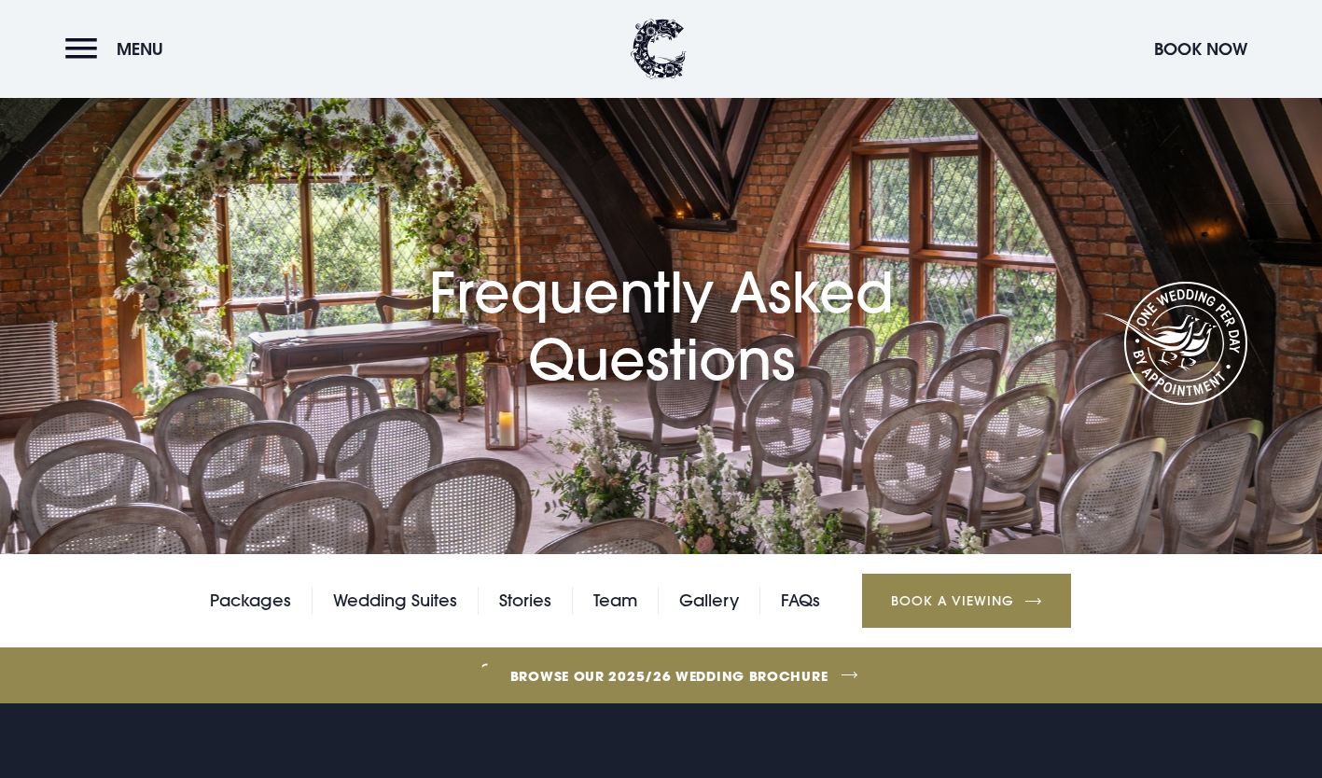
scroll to position [0, 0]
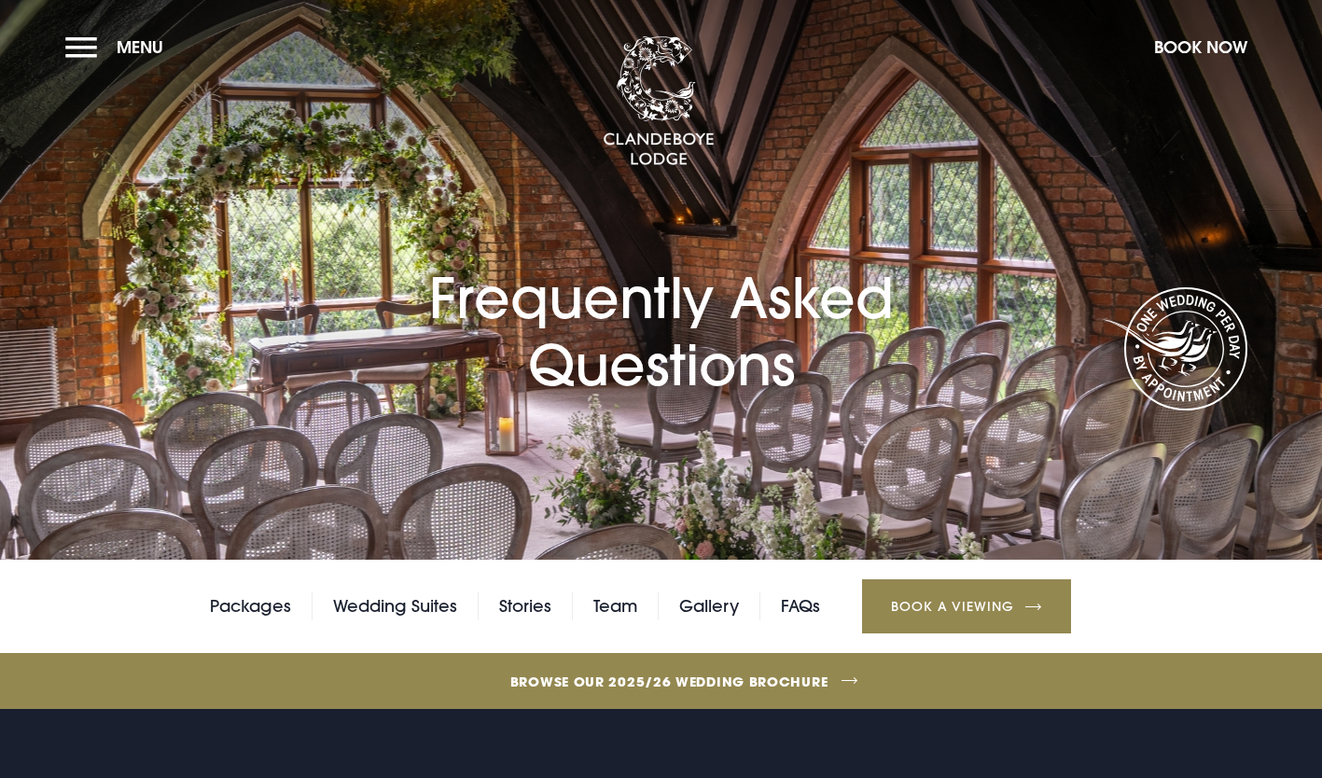
click at [741, 676] on link "Browse our 2025/26 wedding brochure" at bounding box center [669, 682] width 2963 height 70
